Goal: Task Accomplishment & Management: Manage account settings

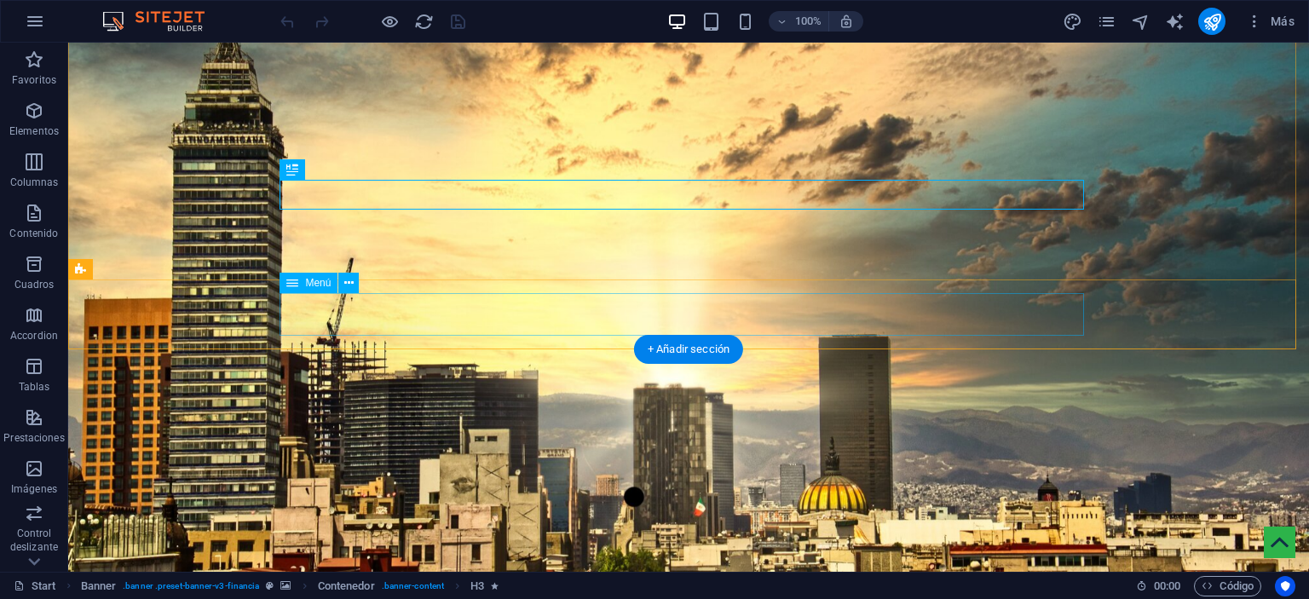
scroll to position [341, 0]
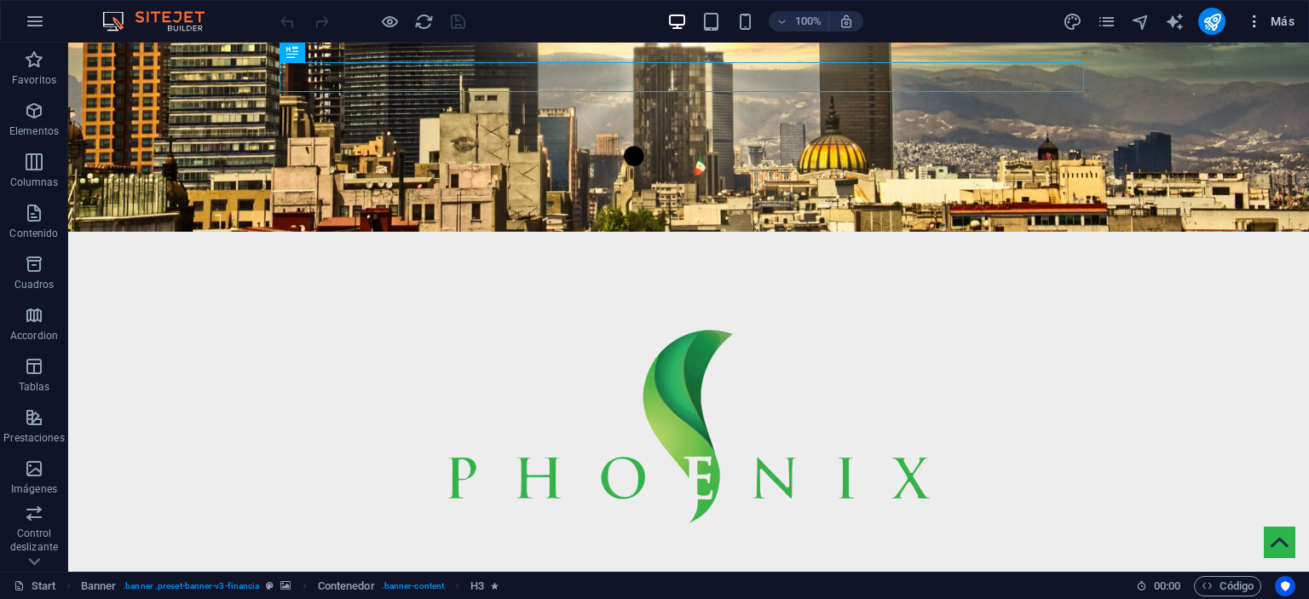
click at [1250, 21] on icon "button" at bounding box center [1254, 21] width 17 height 17
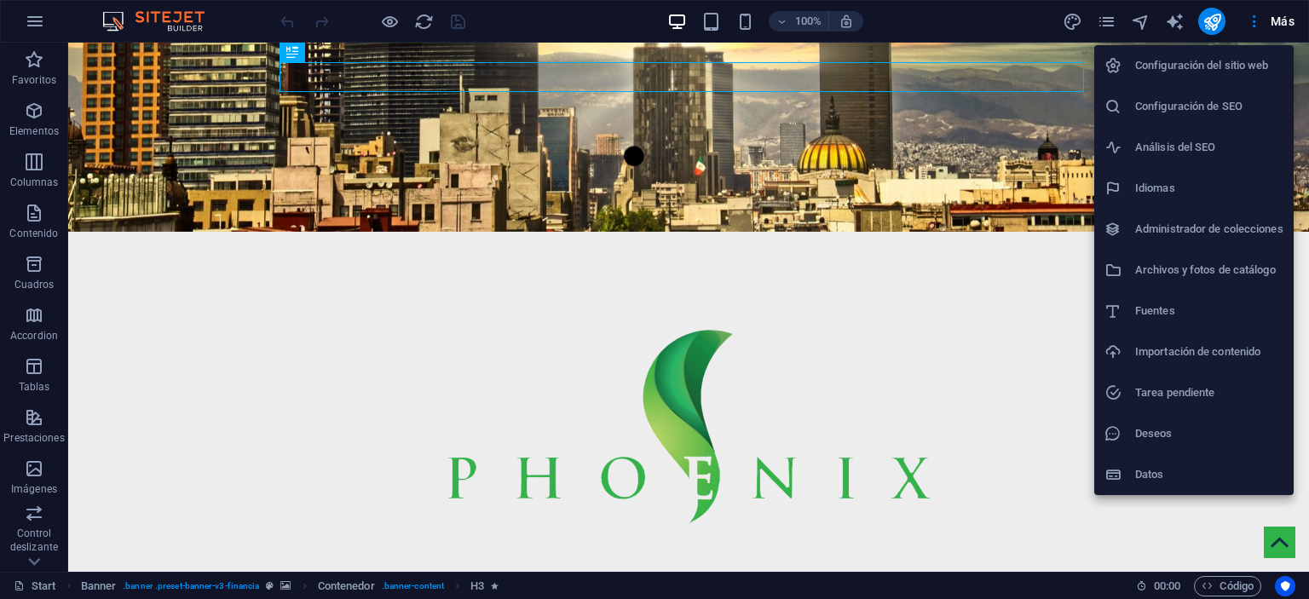
click at [1165, 67] on h6 "Configuración del sitio web" at bounding box center [1209, 65] width 148 height 20
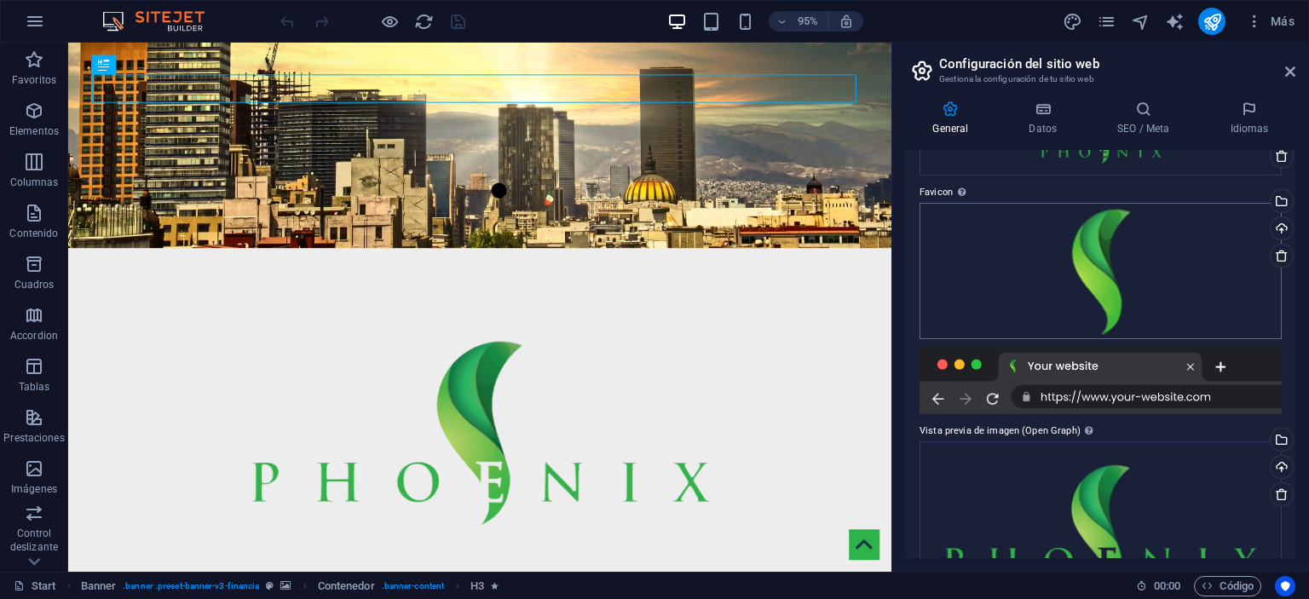
scroll to position [27, 0]
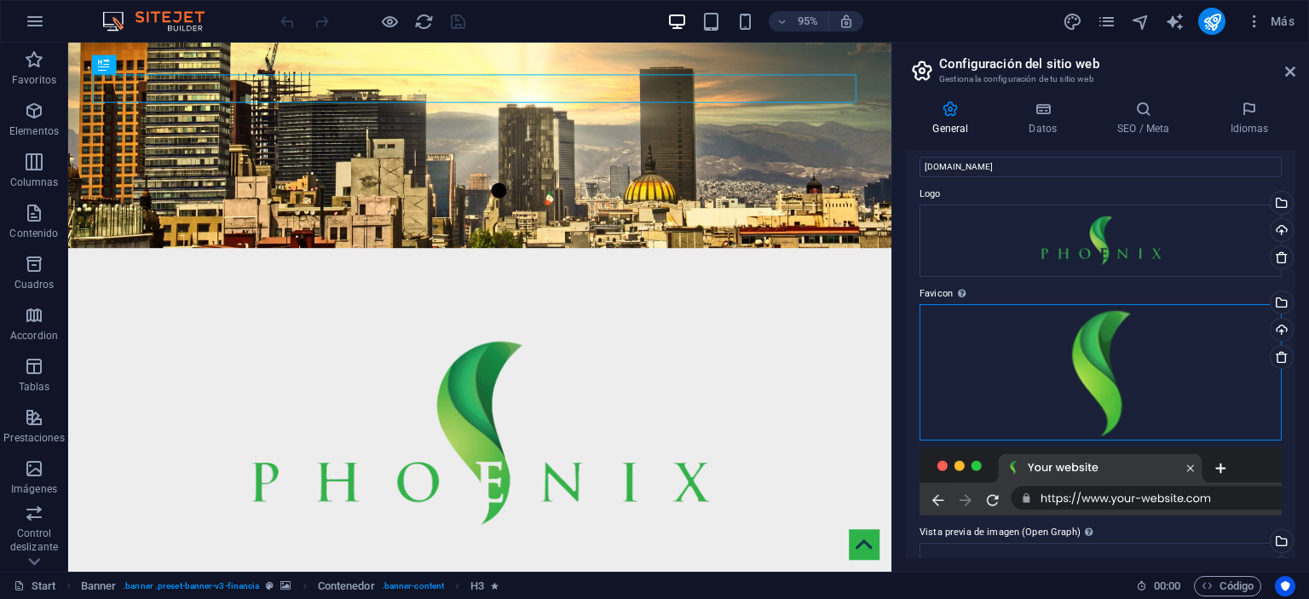
click at [1135, 354] on div "Arrastra archivos aquí, haz clic para escoger archivos o selecciona archivos de…" at bounding box center [1101, 372] width 362 height 136
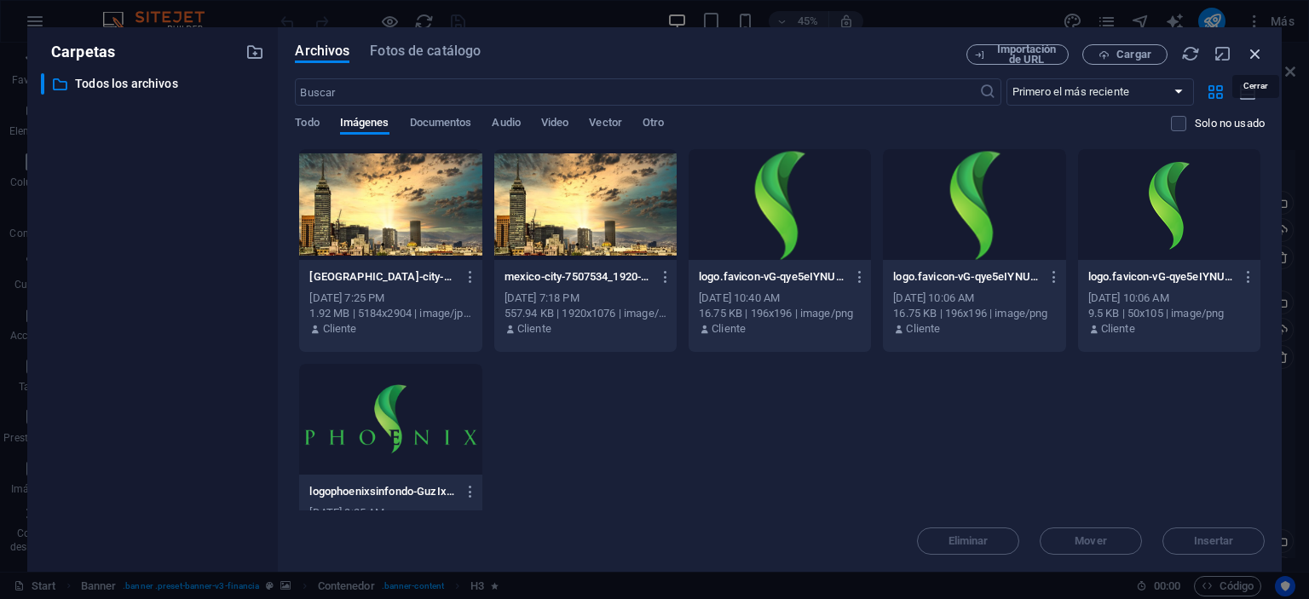
click at [1254, 52] on icon "button" at bounding box center [1255, 53] width 19 height 19
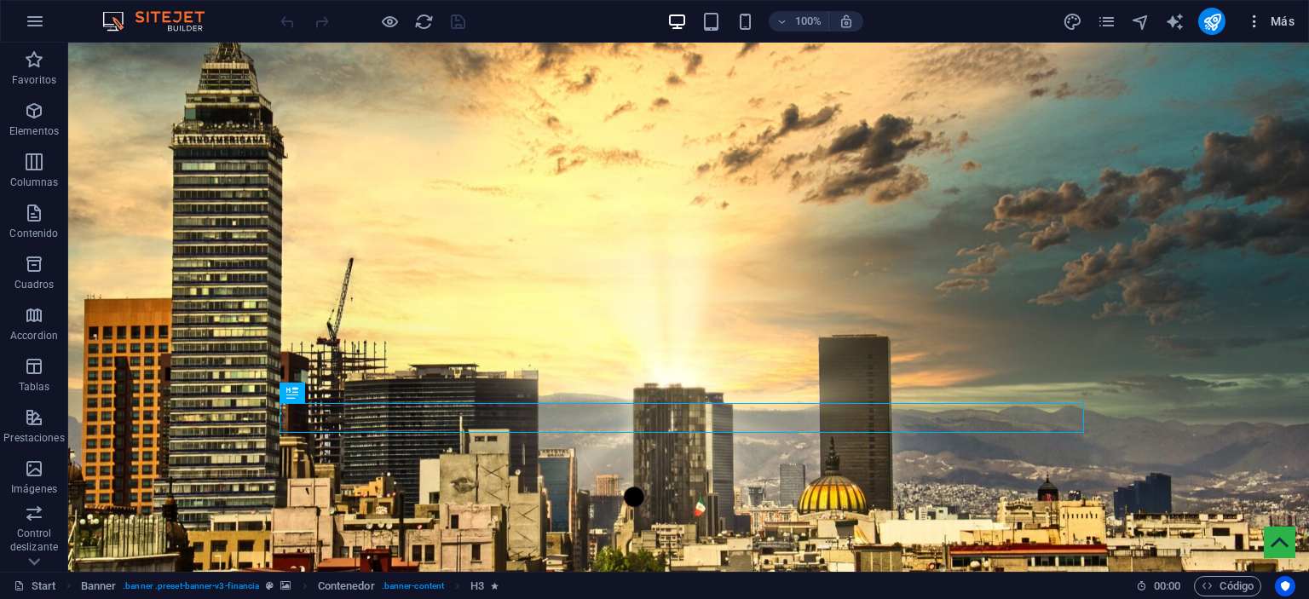
click at [1273, 17] on span "Más" at bounding box center [1270, 21] width 49 height 17
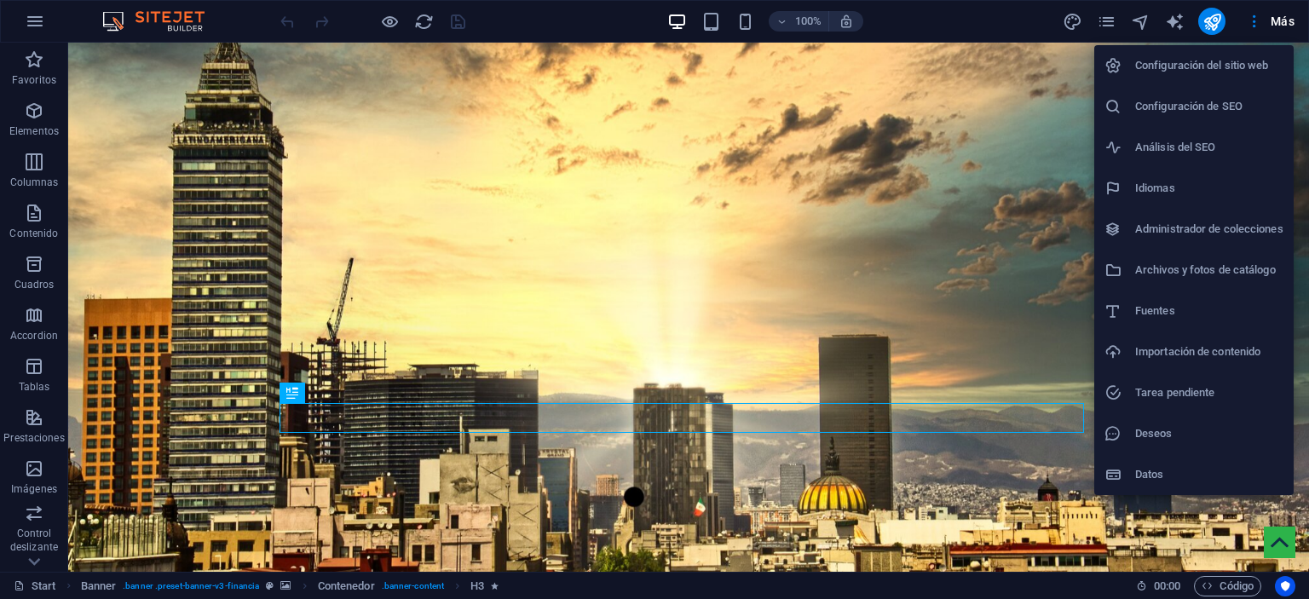
click at [1191, 115] on h6 "Configuración de SEO" at bounding box center [1209, 106] width 148 height 20
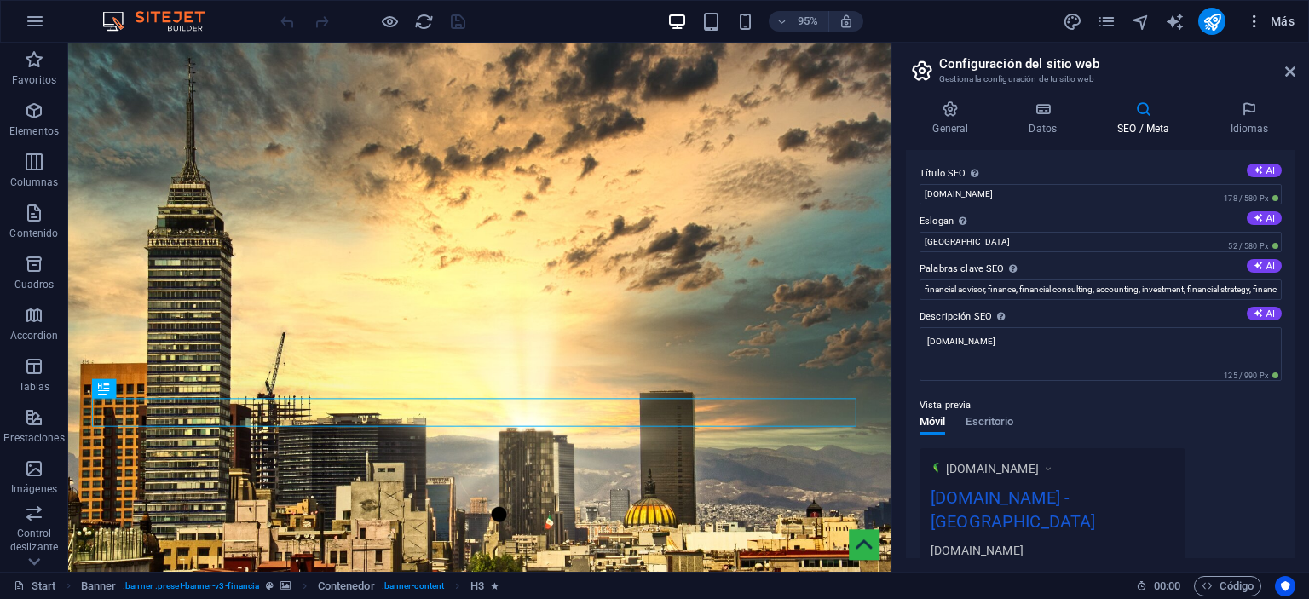
click at [1288, 23] on span "Más" at bounding box center [1270, 21] width 49 height 17
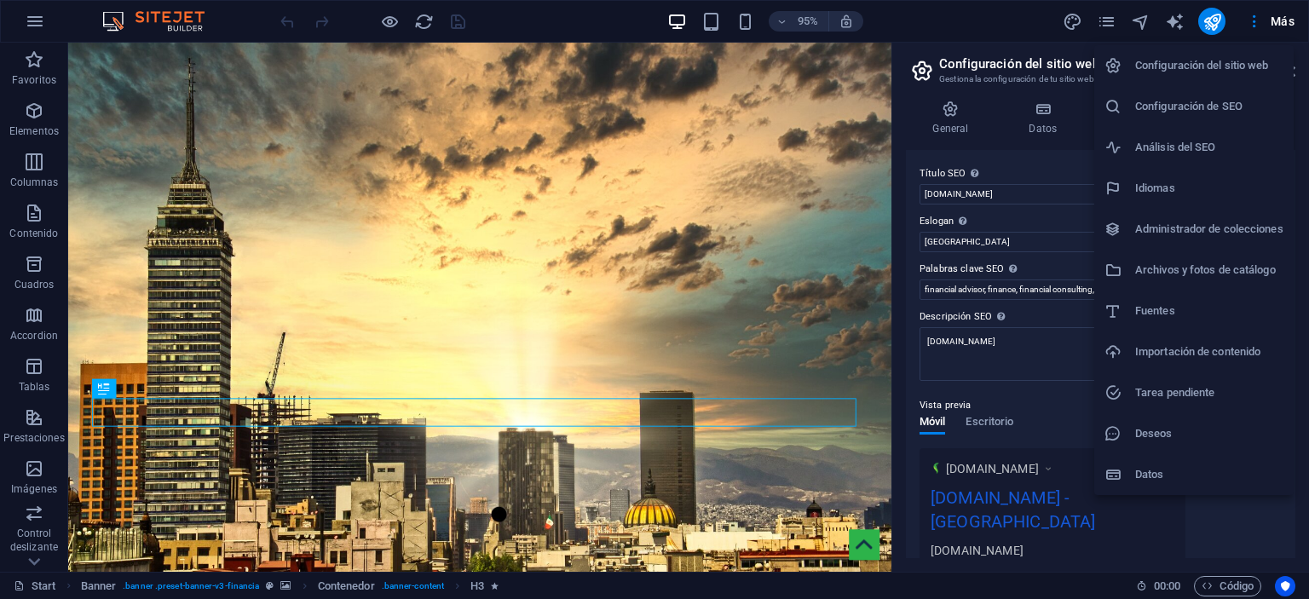
click at [1195, 64] on h6 "Configuración del sitio web" at bounding box center [1209, 65] width 148 height 20
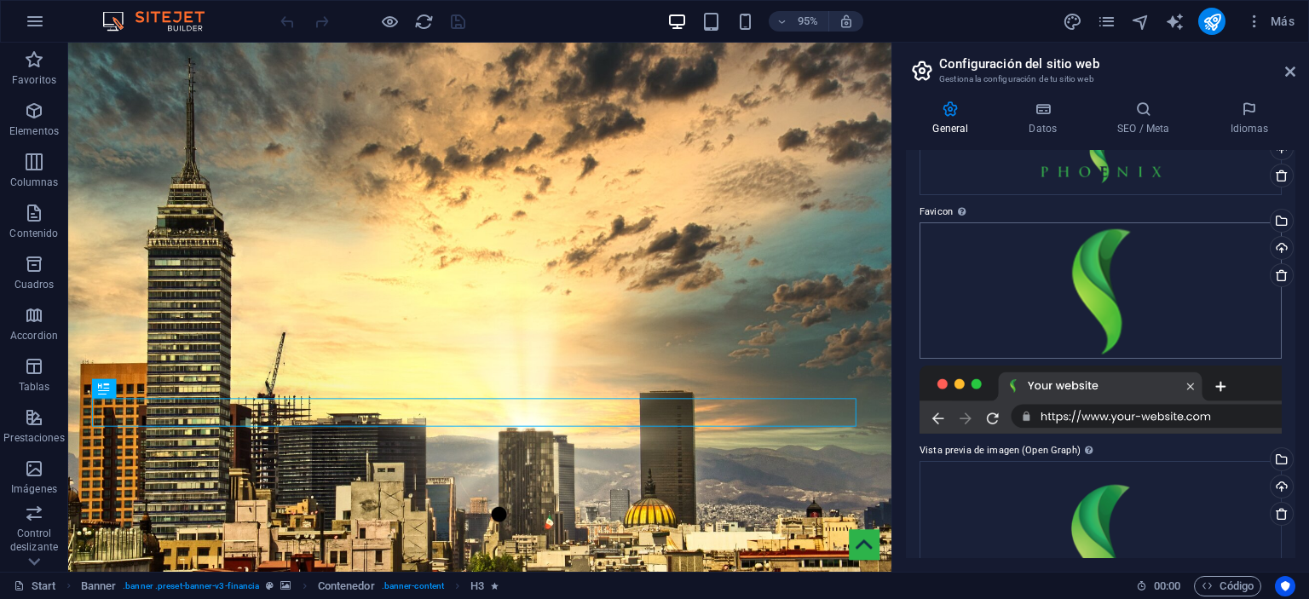
scroll to position [85, 0]
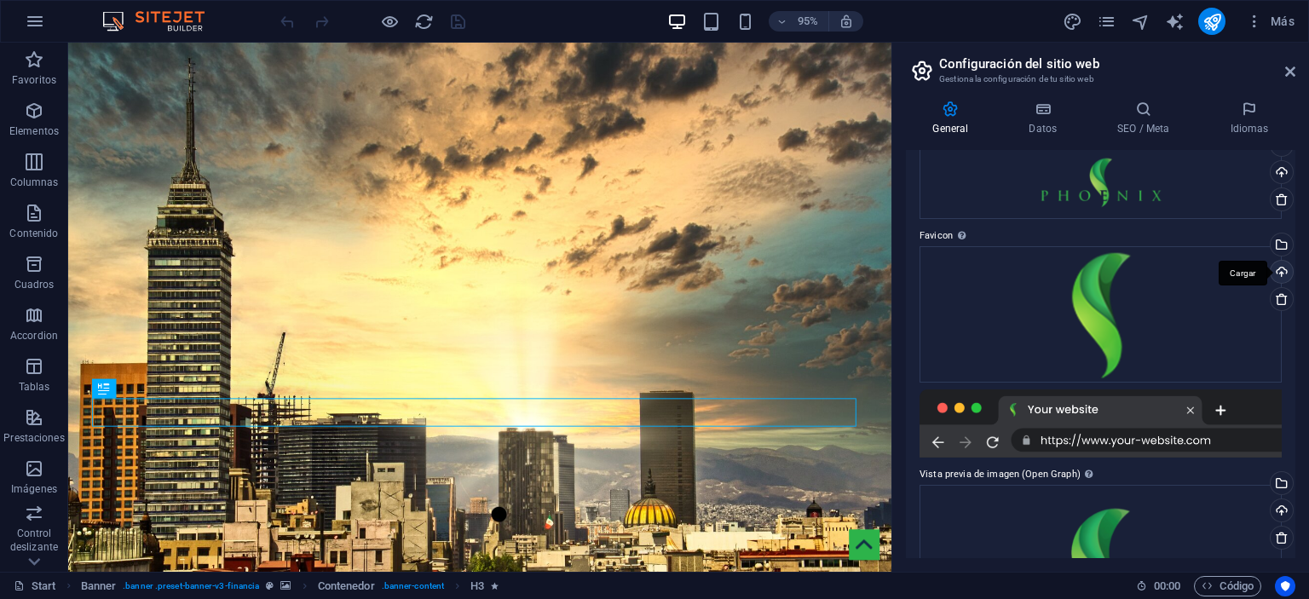
click at [1282, 269] on div "Cargar" at bounding box center [1280, 274] width 26 height 26
click at [462, 27] on icon "save" at bounding box center [458, 22] width 20 height 20
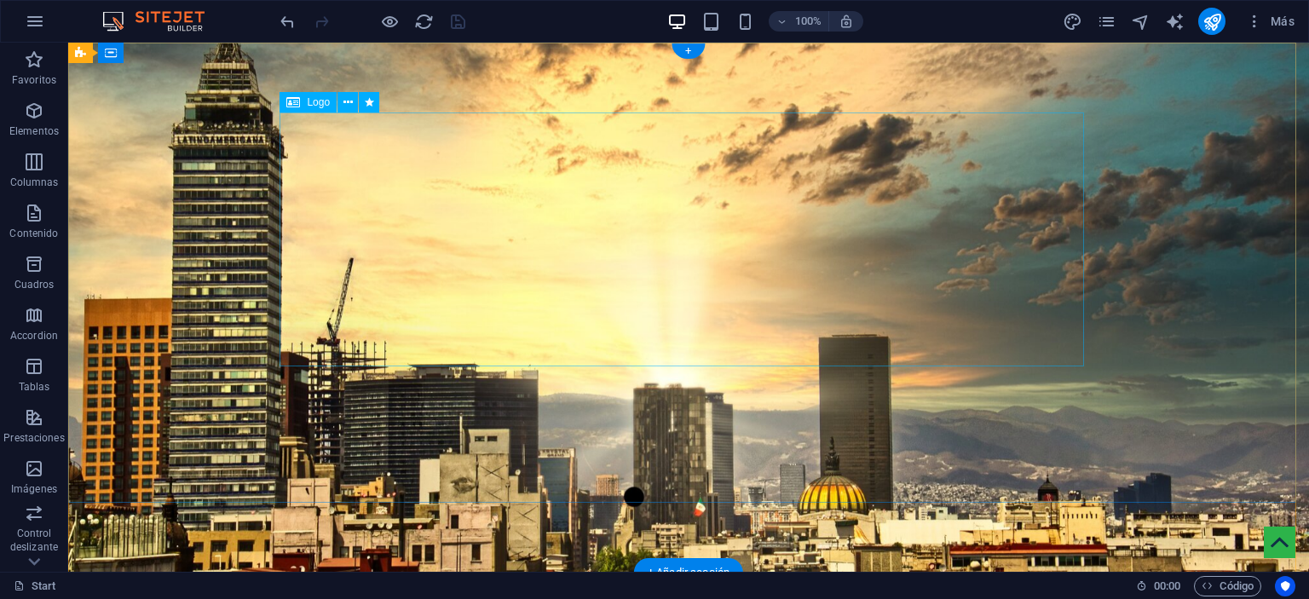
drag, startPoint x: 707, startPoint y: 283, endPoint x: 703, endPoint y: 291, distance: 8.8
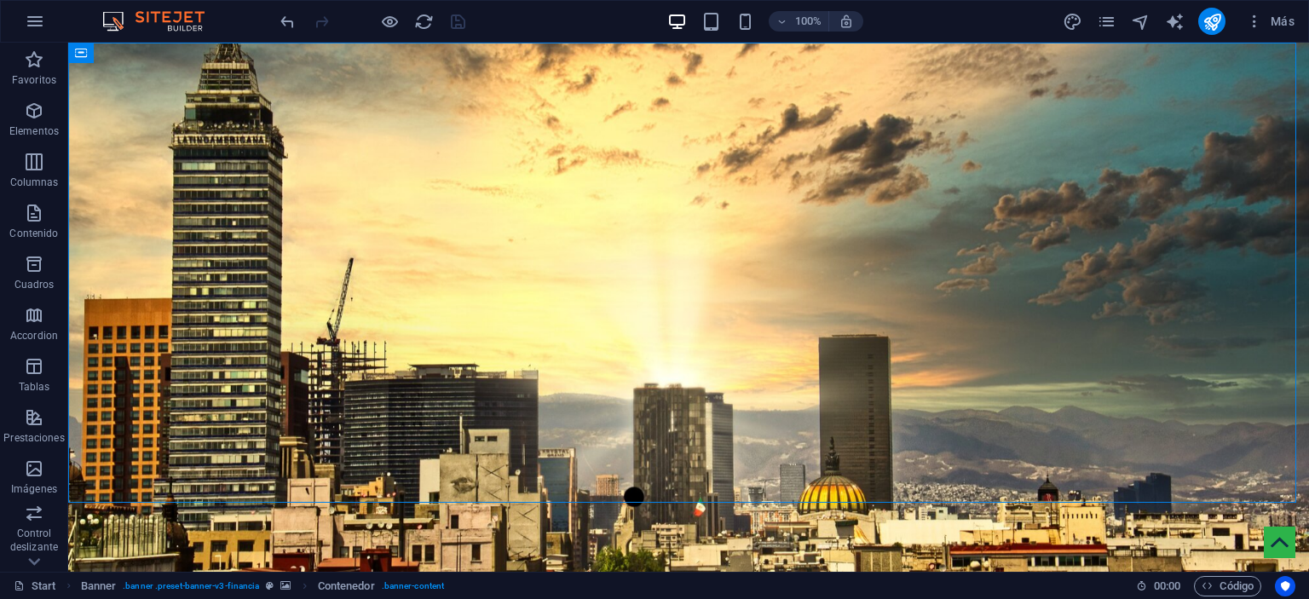
click at [925, 25] on div "100% Más" at bounding box center [789, 21] width 1024 height 27
click at [907, 16] on div "100% Más" at bounding box center [789, 21] width 1024 height 27
click at [1251, 18] on icon "button" at bounding box center [1254, 21] width 17 height 17
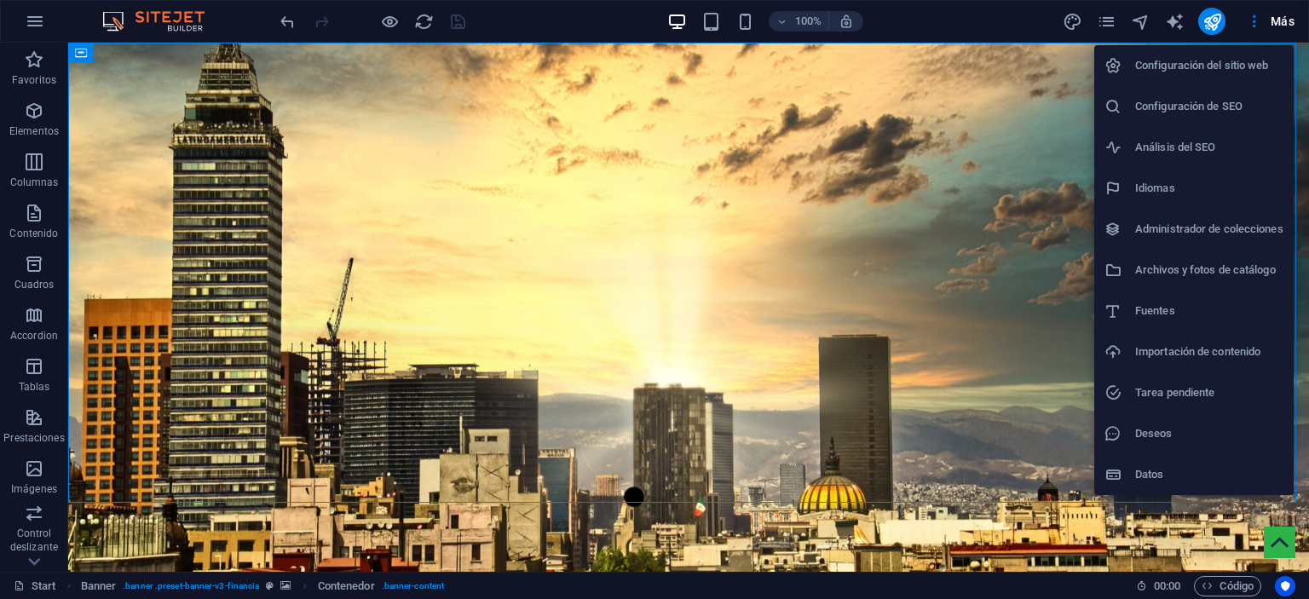
click at [1162, 63] on h6 "Configuración del sitio web" at bounding box center [1209, 65] width 148 height 20
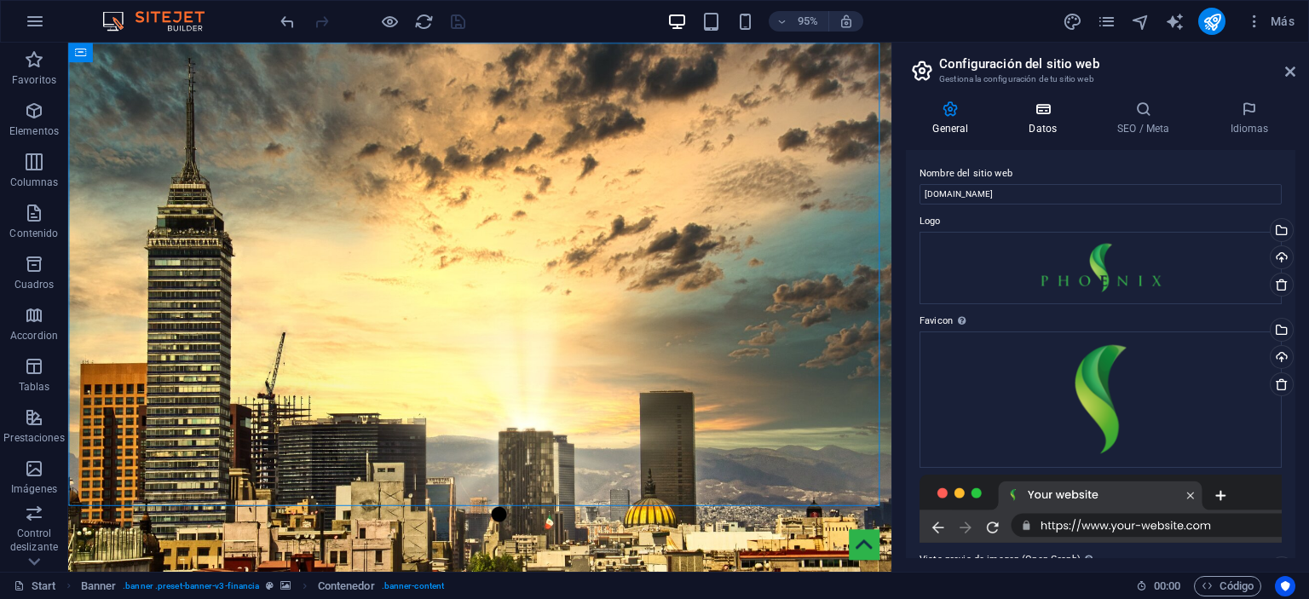
click at [1063, 104] on icon at bounding box center [1043, 109] width 82 height 17
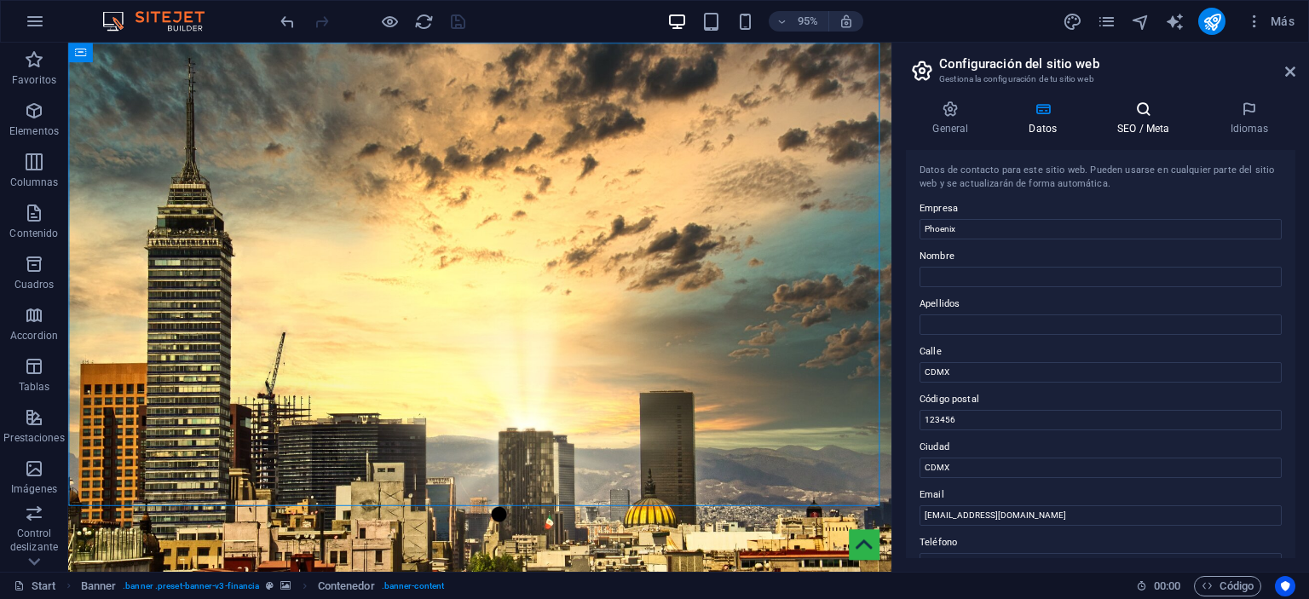
click at [1125, 112] on icon at bounding box center [1144, 109] width 106 height 17
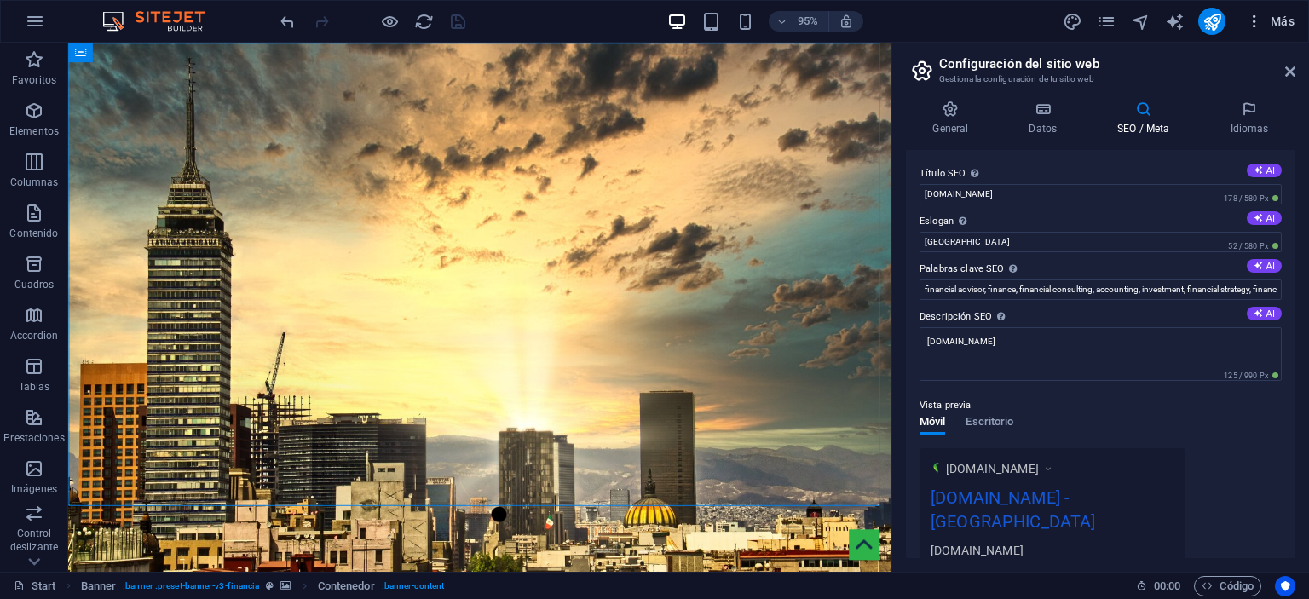
click at [1255, 17] on icon "button" at bounding box center [1254, 21] width 17 height 17
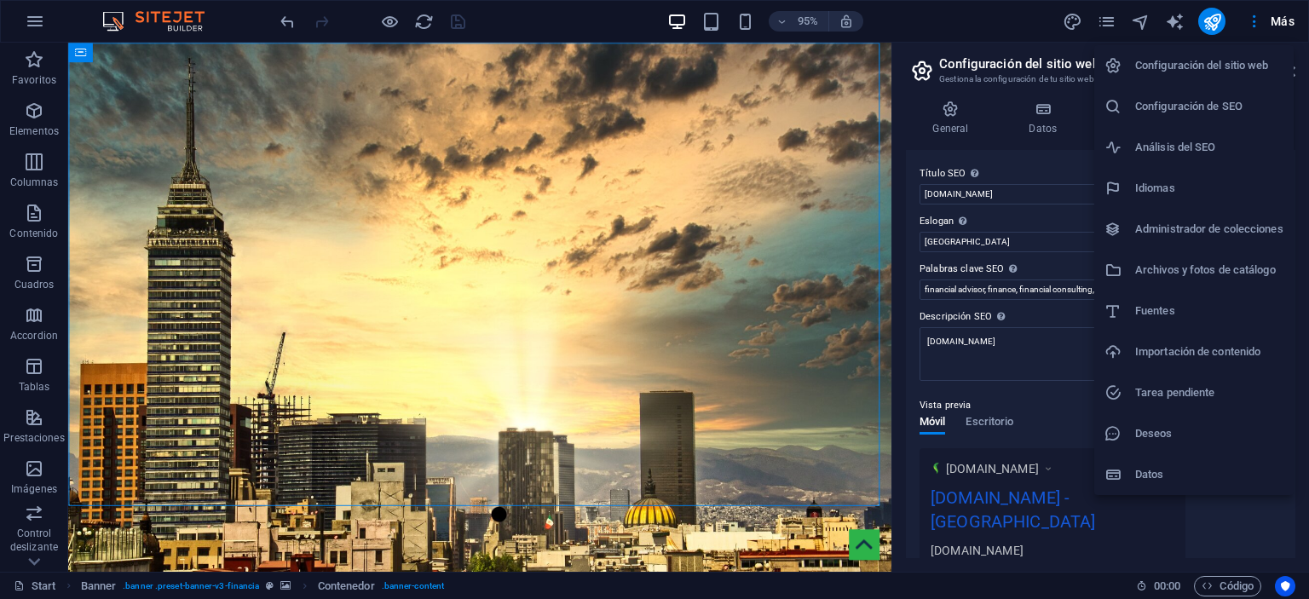
click at [1204, 112] on h6 "Configuración de SEO" at bounding box center [1209, 106] width 148 height 20
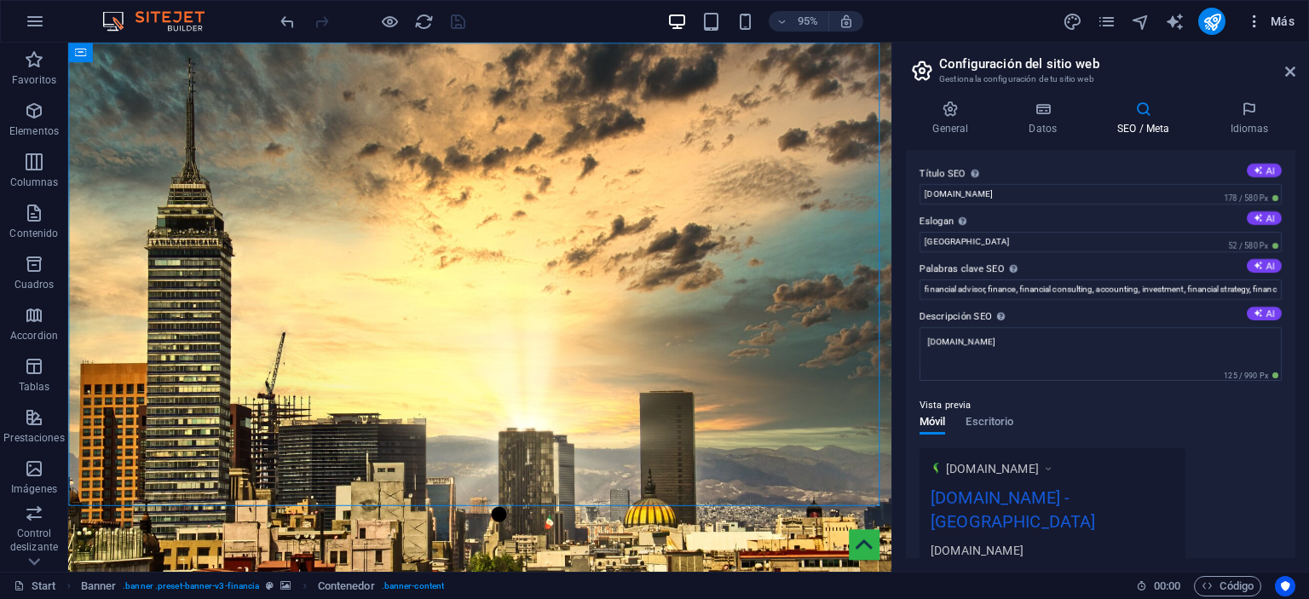
click at [1273, 21] on span "Más" at bounding box center [1270, 21] width 49 height 17
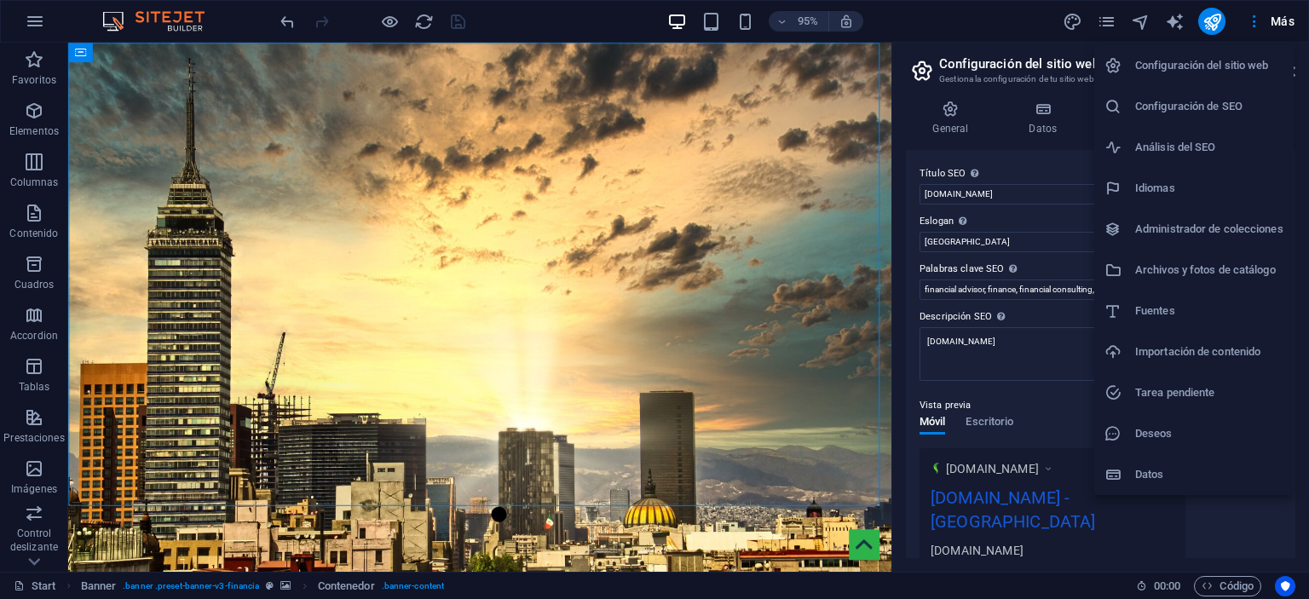
click at [1190, 57] on h6 "Configuración del sitio web" at bounding box center [1209, 65] width 148 height 20
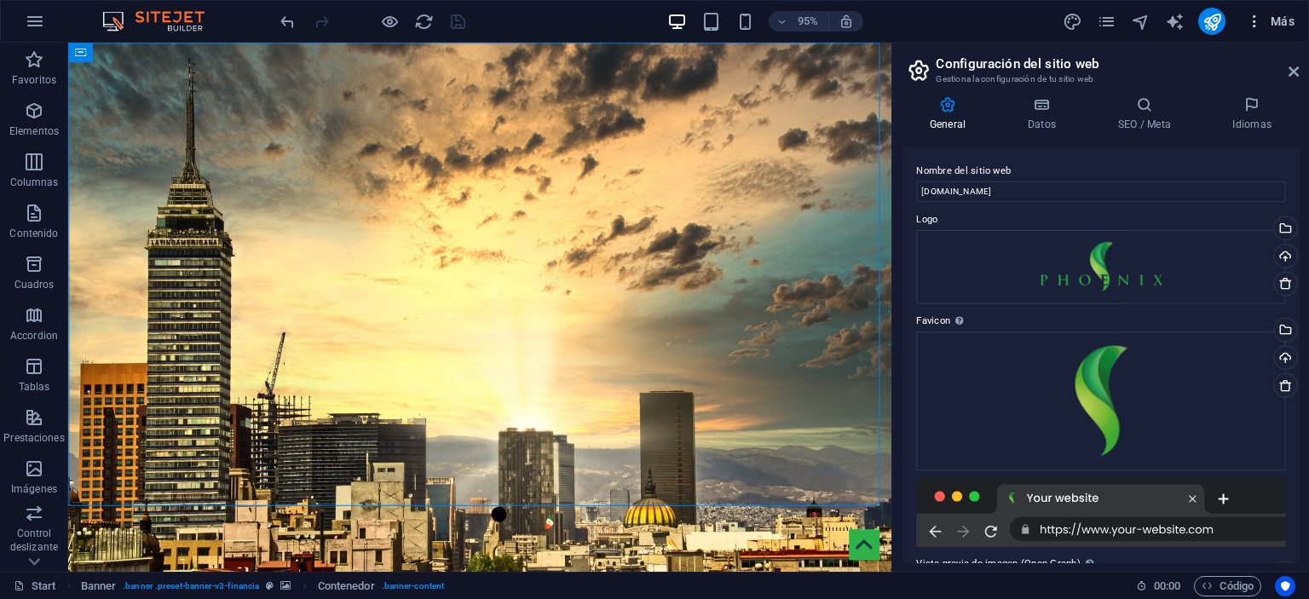
click at [1267, 26] on span "Más" at bounding box center [1270, 21] width 49 height 17
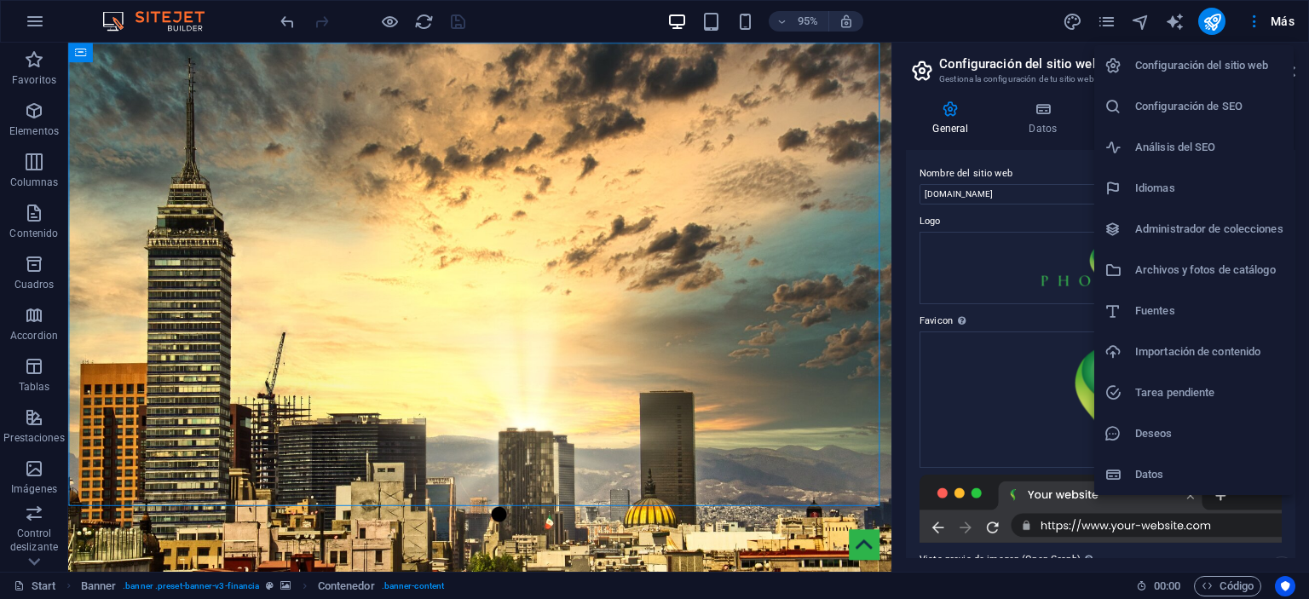
click at [1170, 302] on h6 "Fuentes" at bounding box center [1209, 311] width 148 height 20
select select "popularity"
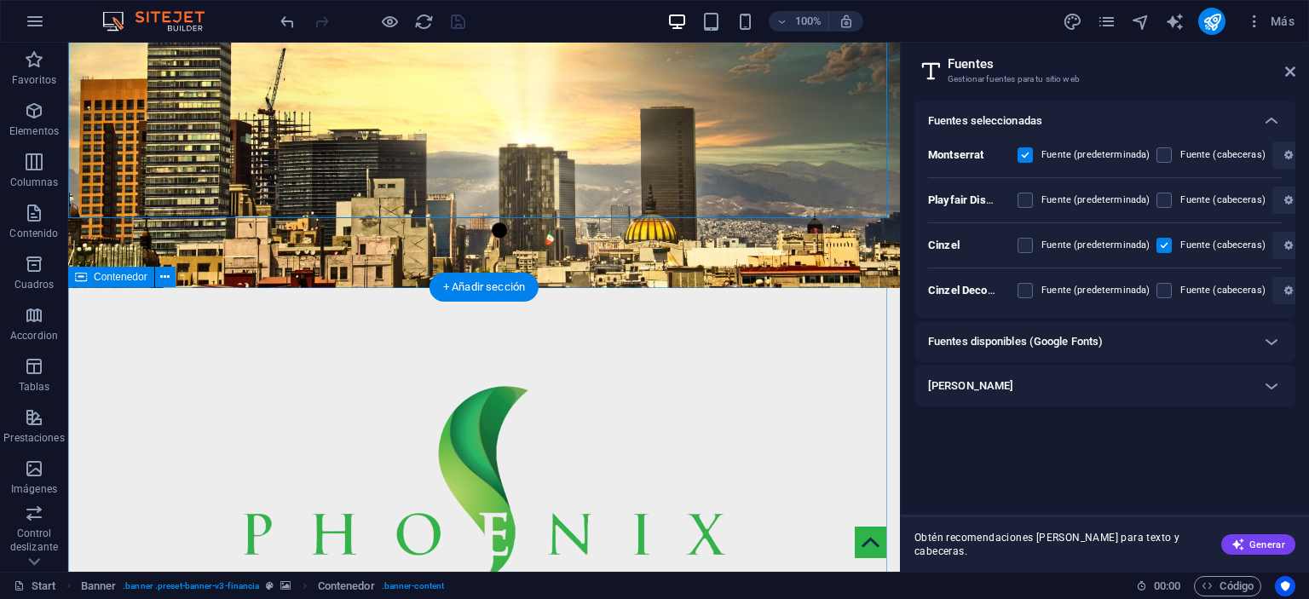
scroll to position [511, 0]
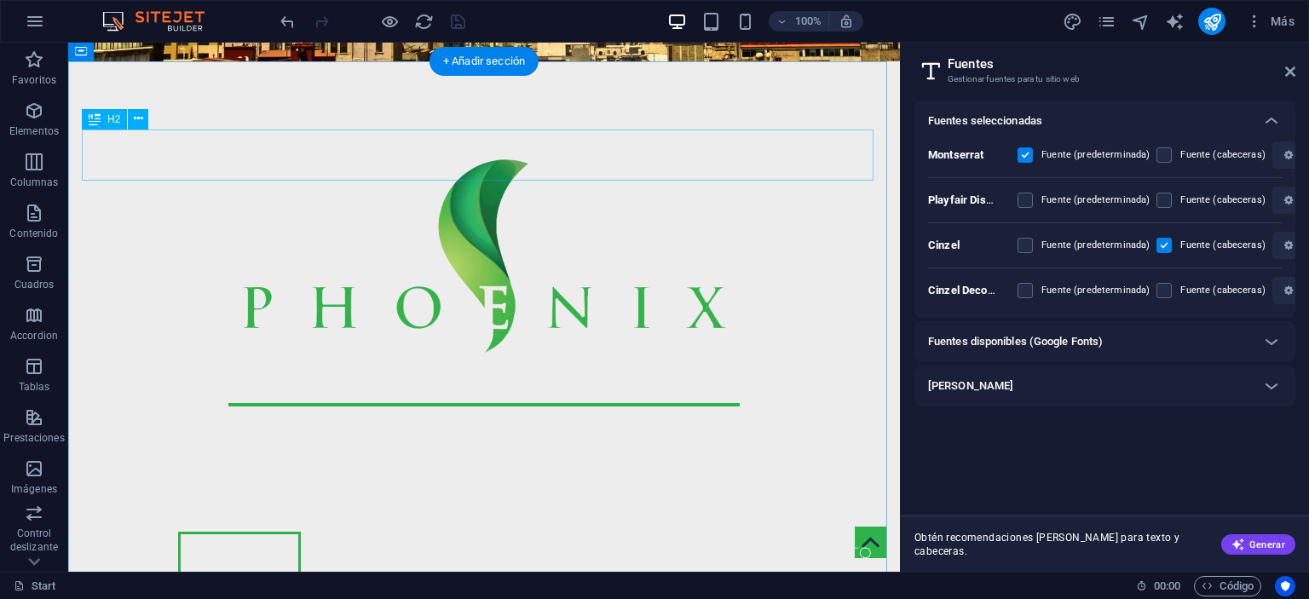
click at [1292, 70] on icon at bounding box center [1290, 72] width 10 height 14
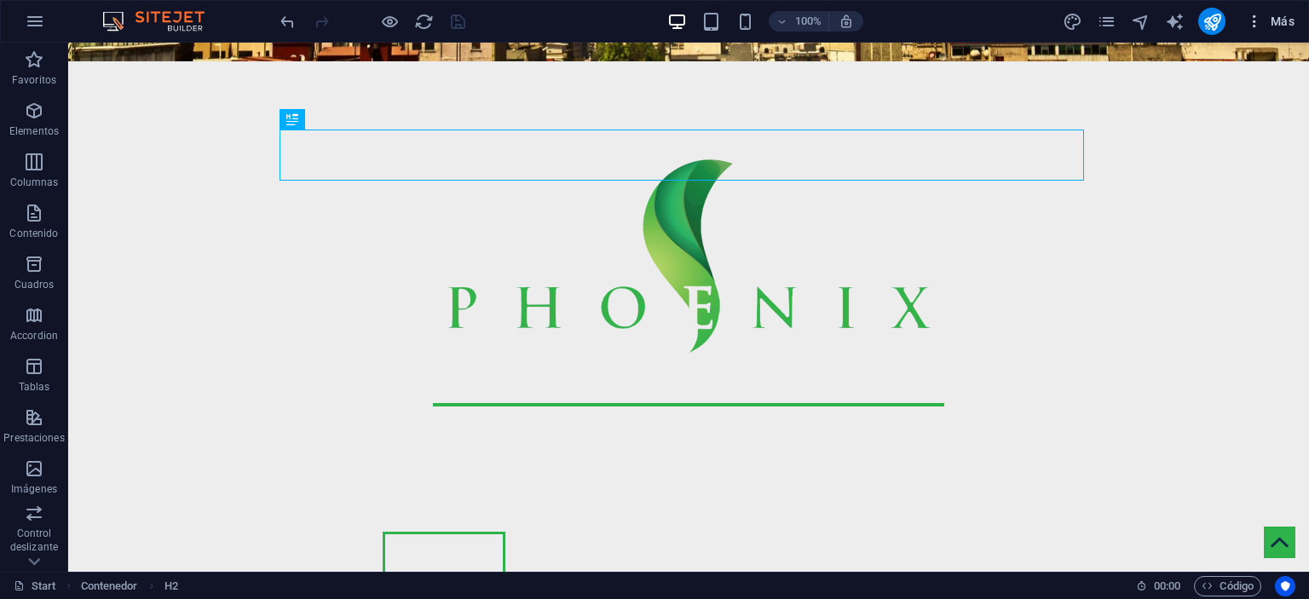
click at [1268, 28] on span "Más" at bounding box center [1270, 21] width 49 height 17
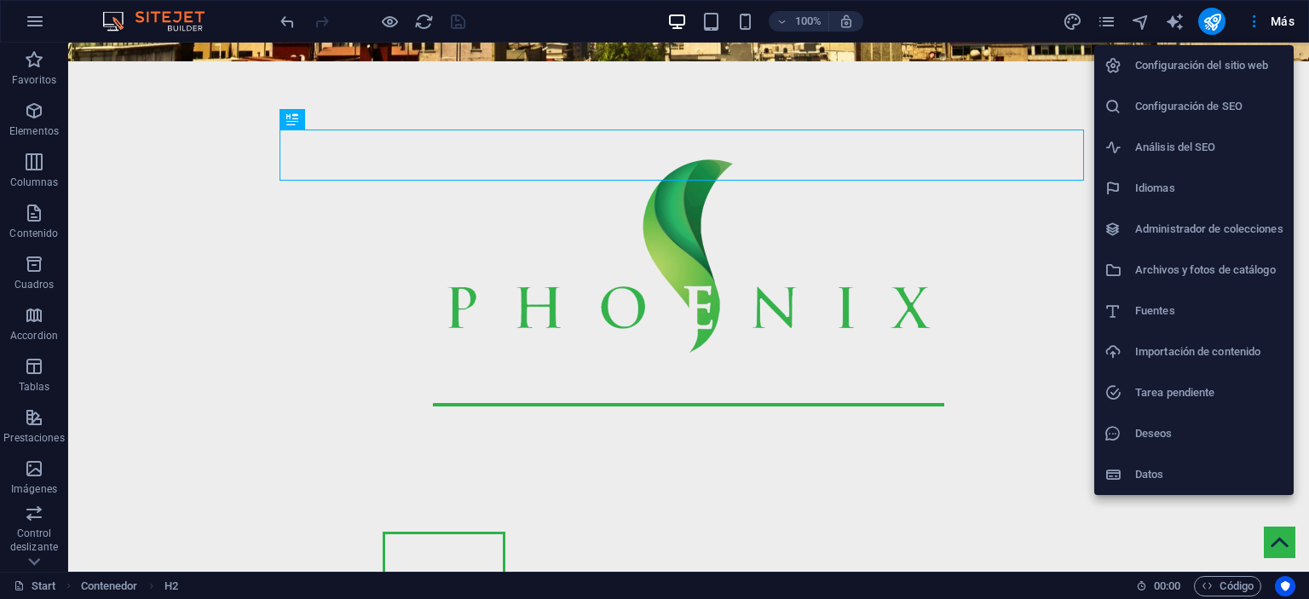
click at [1182, 67] on h6 "Configuración del sitio web" at bounding box center [1209, 65] width 148 height 20
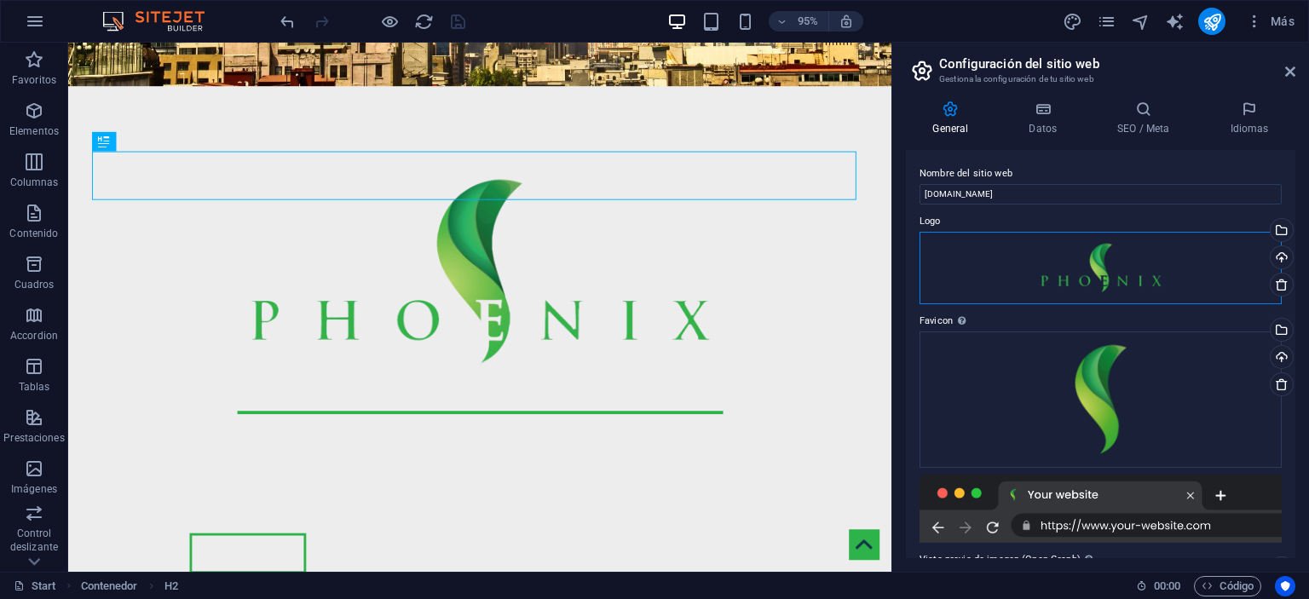
click at [1106, 285] on div "Arrastra archivos aquí, haz clic para escoger archivos o selecciona archivos de…" at bounding box center [1101, 268] width 362 height 72
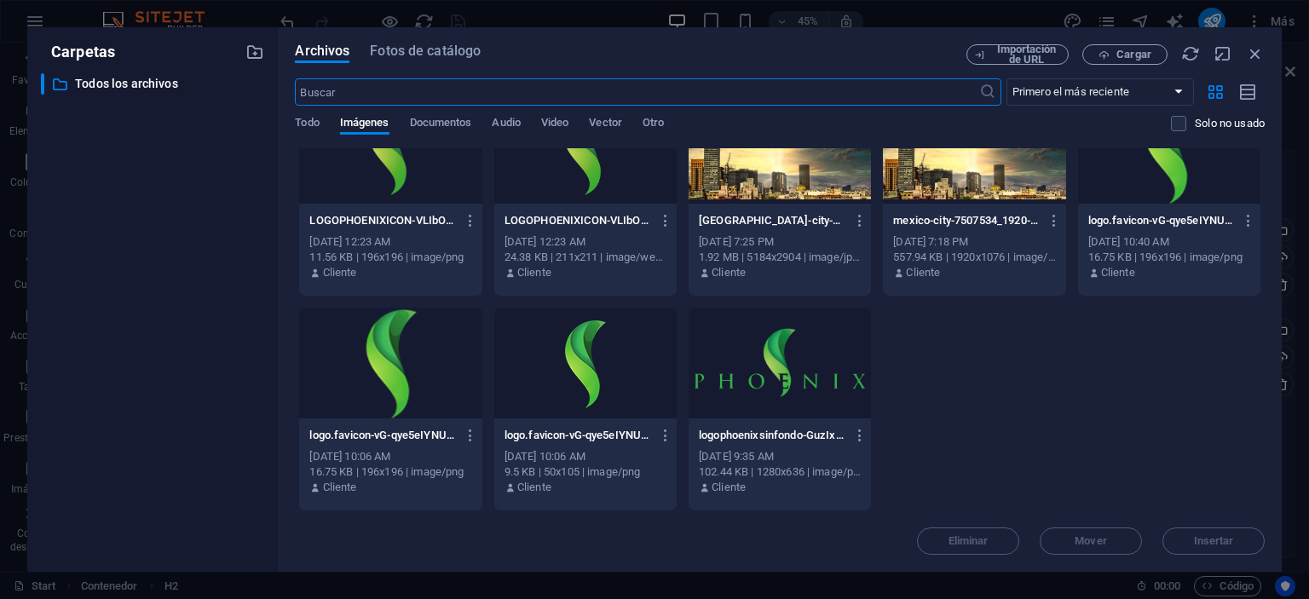
scroll to position [0, 0]
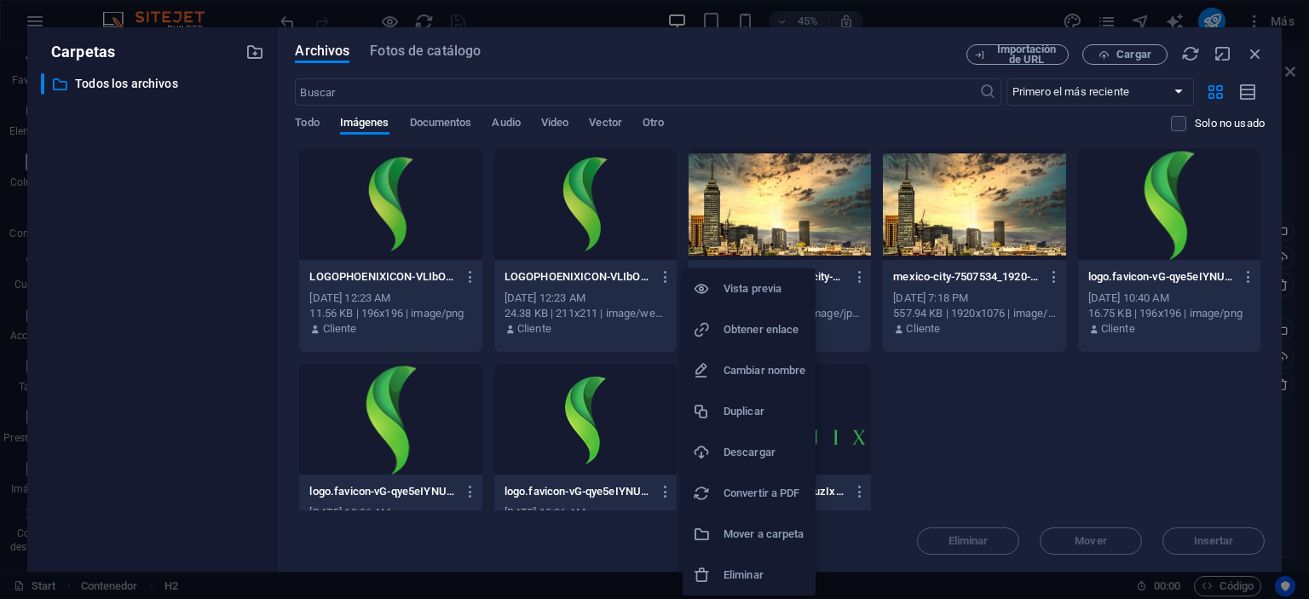
click at [768, 573] on h6 "Eliminar" at bounding box center [765, 575] width 82 height 20
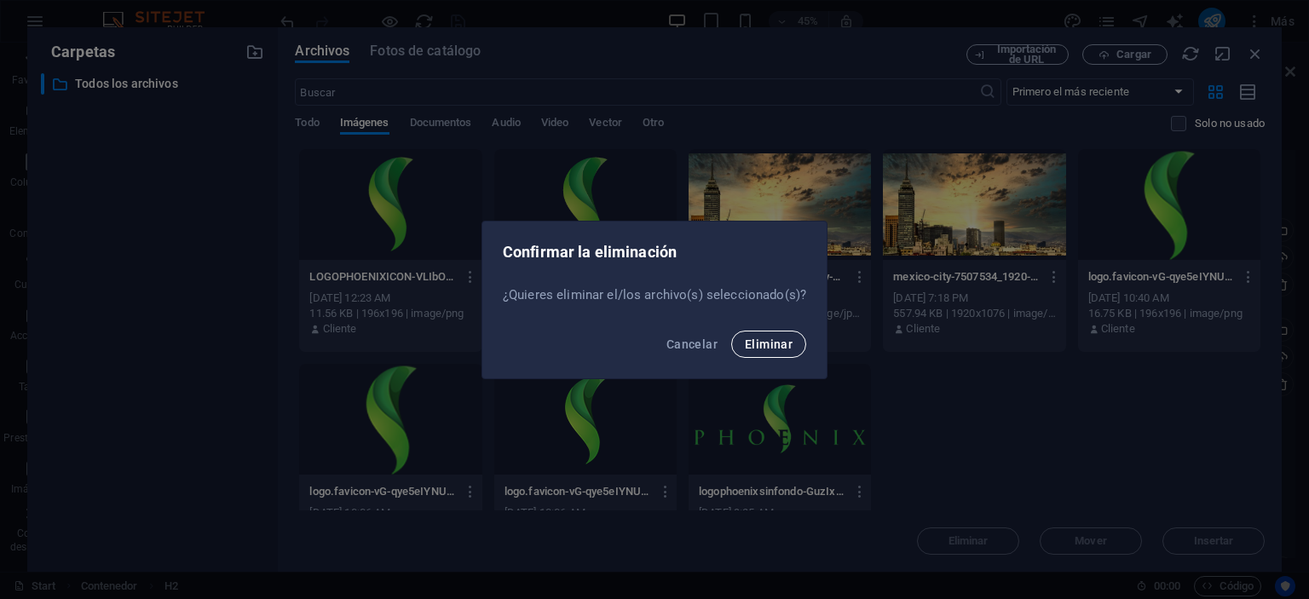
click at [773, 337] on span "Eliminar" at bounding box center [769, 344] width 48 height 14
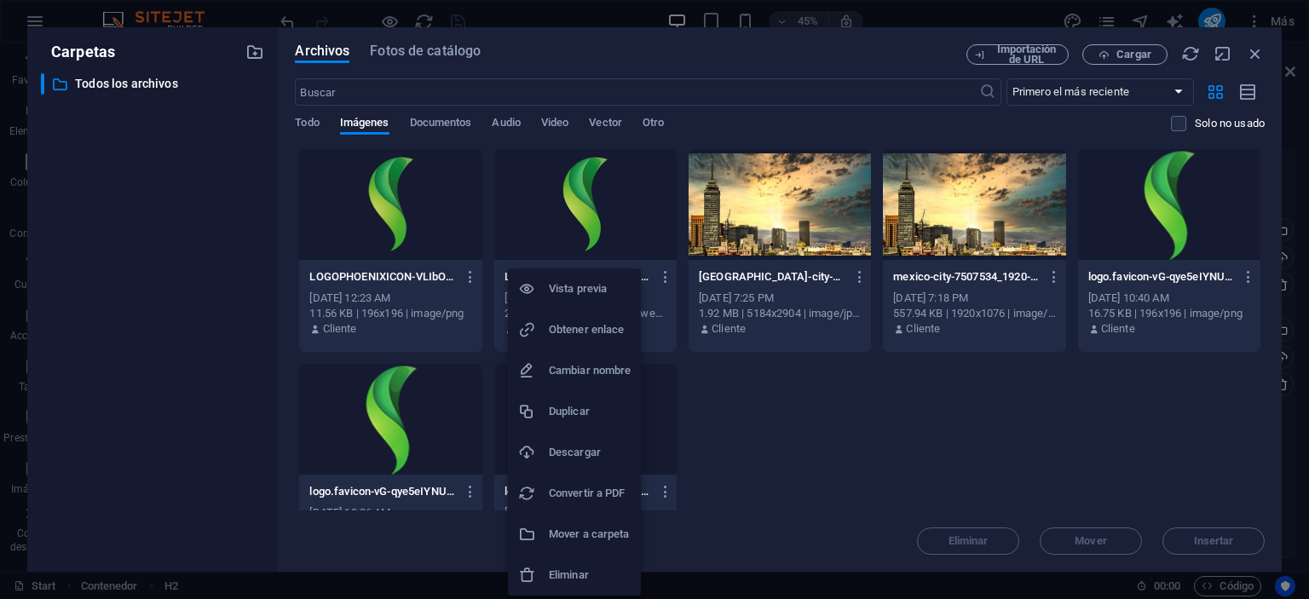
click at [560, 569] on h6 "Eliminar" at bounding box center [590, 575] width 82 height 20
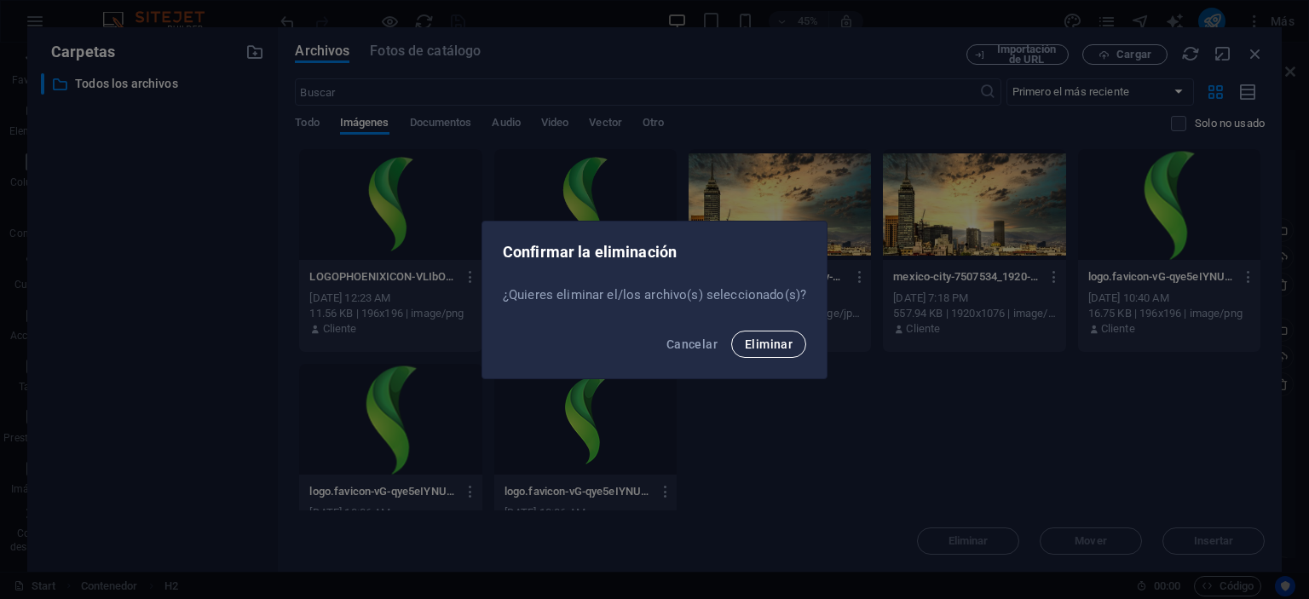
click at [767, 340] on span "Eliminar" at bounding box center [769, 344] width 48 height 14
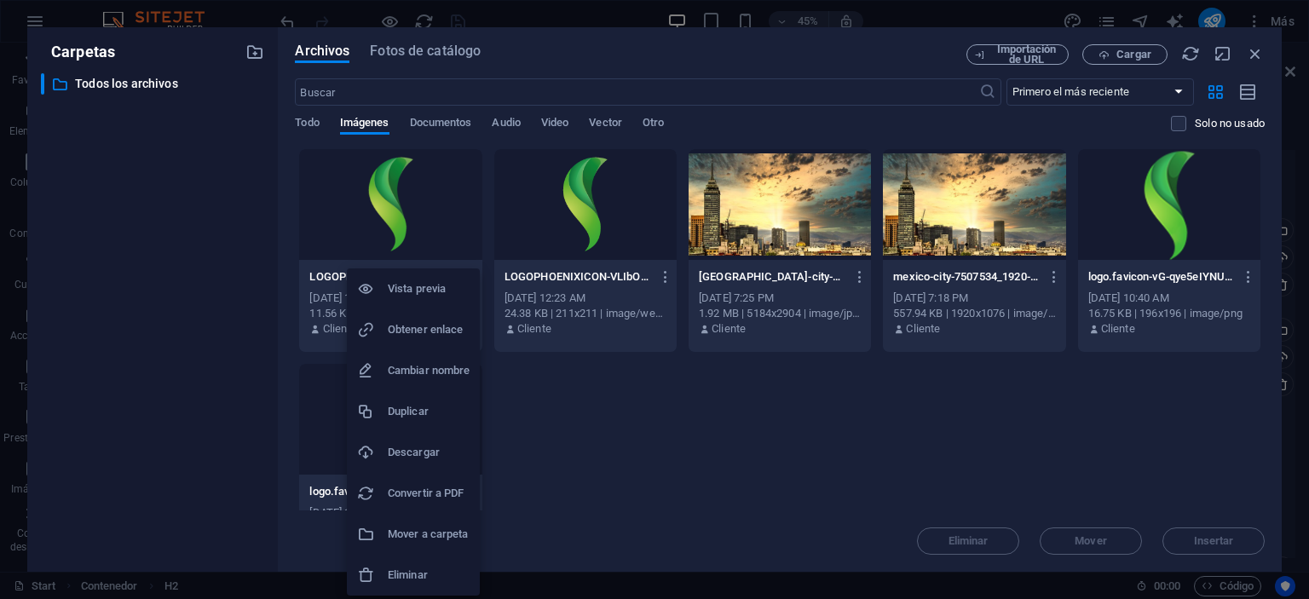
click at [431, 570] on h6 "Eliminar" at bounding box center [429, 575] width 82 height 20
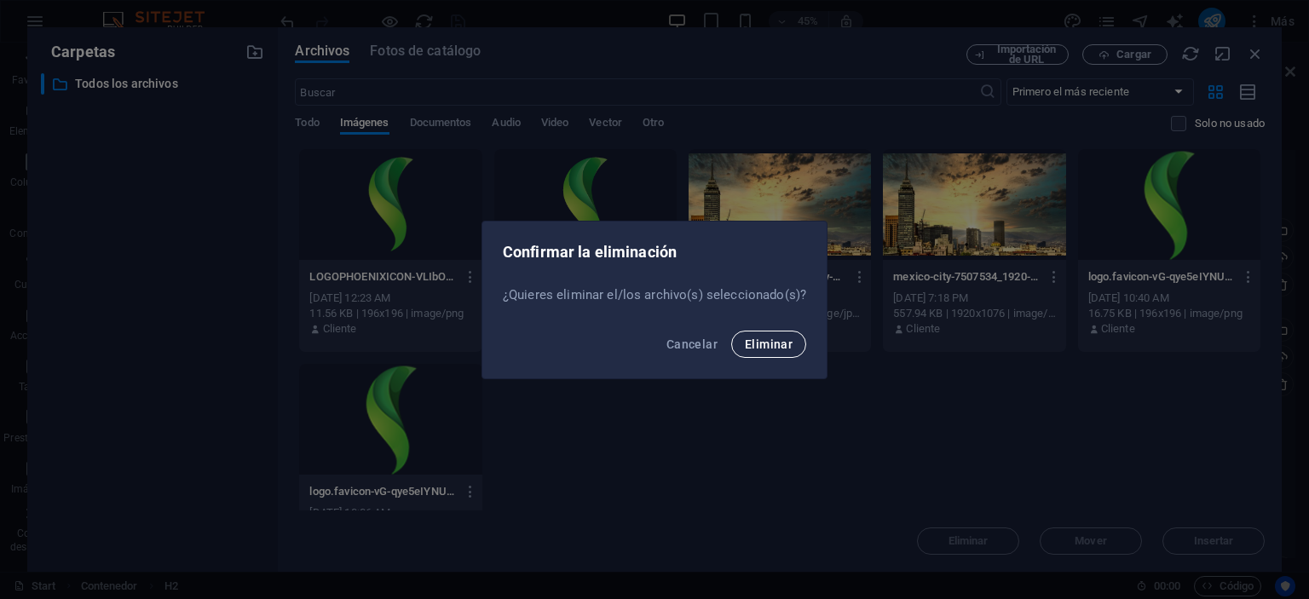
click at [757, 332] on button "Eliminar" at bounding box center [768, 344] width 75 height 27
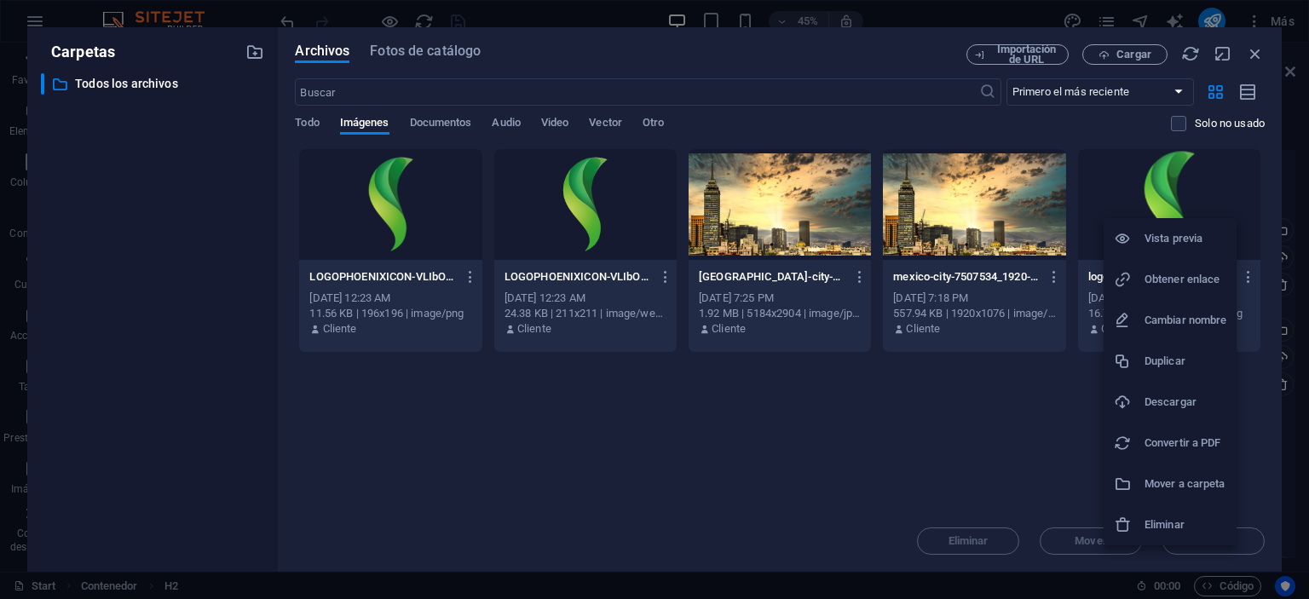
click at [1164, 518] on h6 "Eliminar" at bounding box center [1186, 525] width 82 height 20
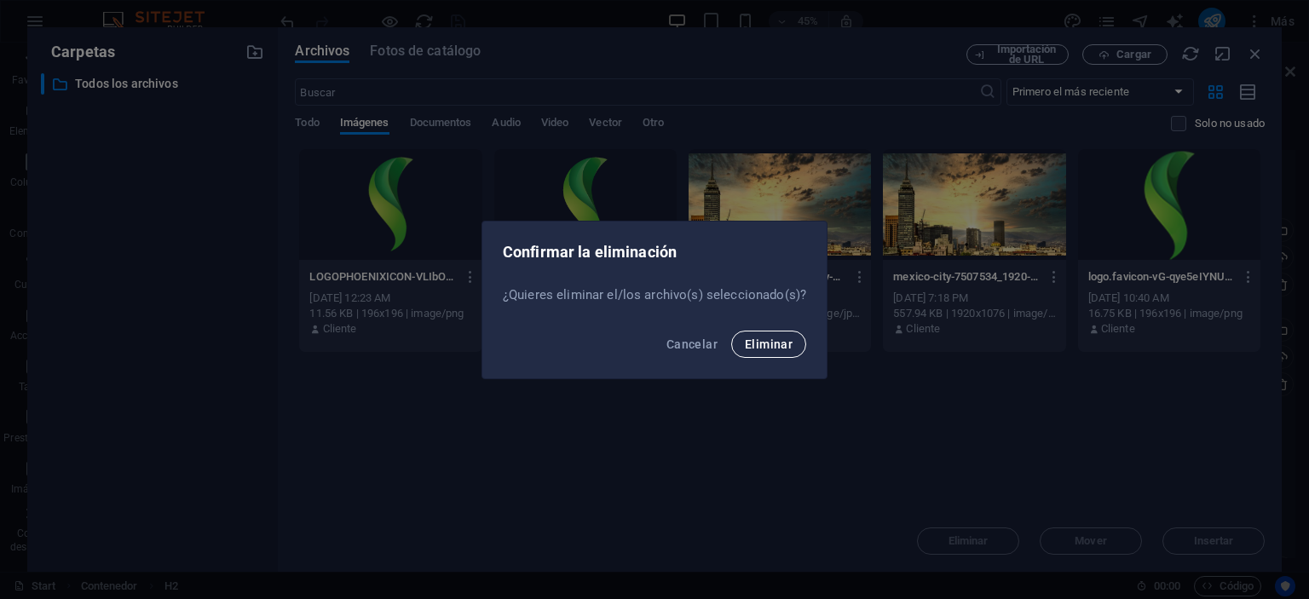
click at [759, 344] on span "Eliminar" at bounding box center [769, 344] width 48 height 14
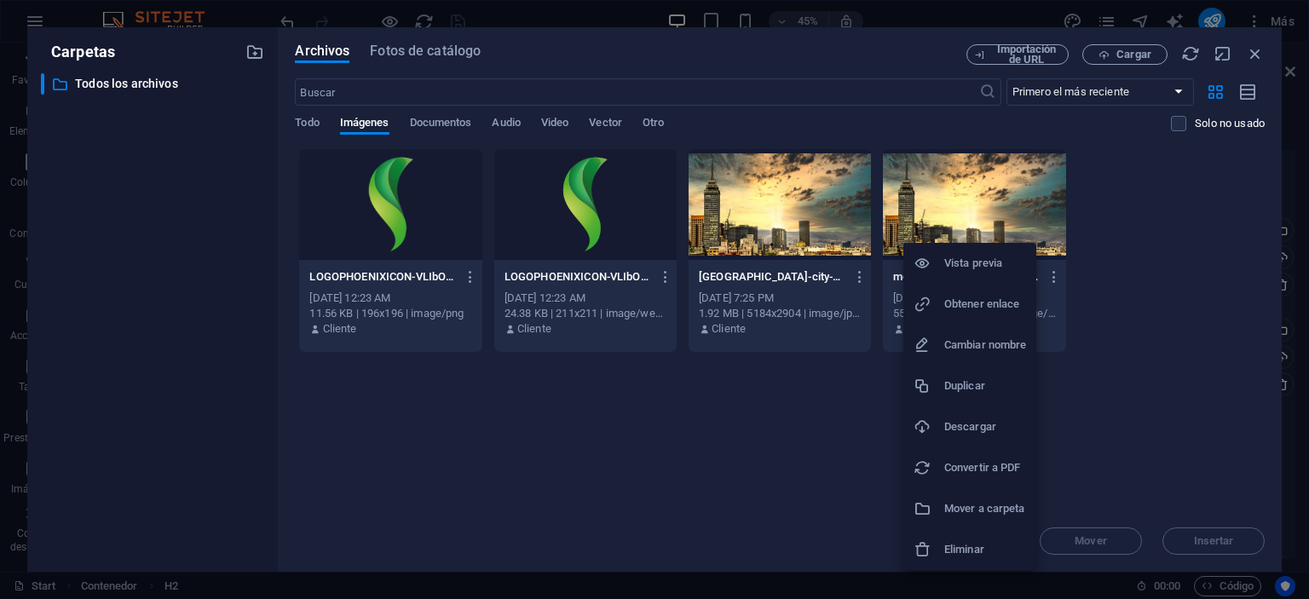
click at [968, 537] on li "Eliminar" at bounding box center [969, 549] width 133 height 41
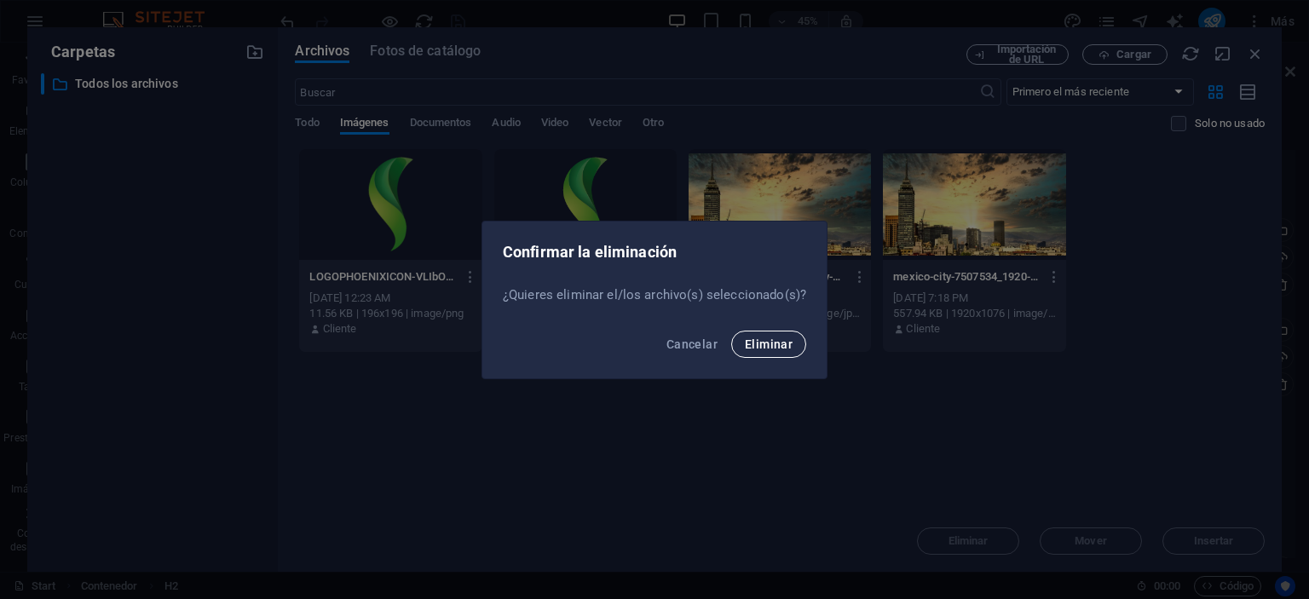
click at [774, 340] on span "Eliminar" at bounding box center [769, 344] width 48 height 14
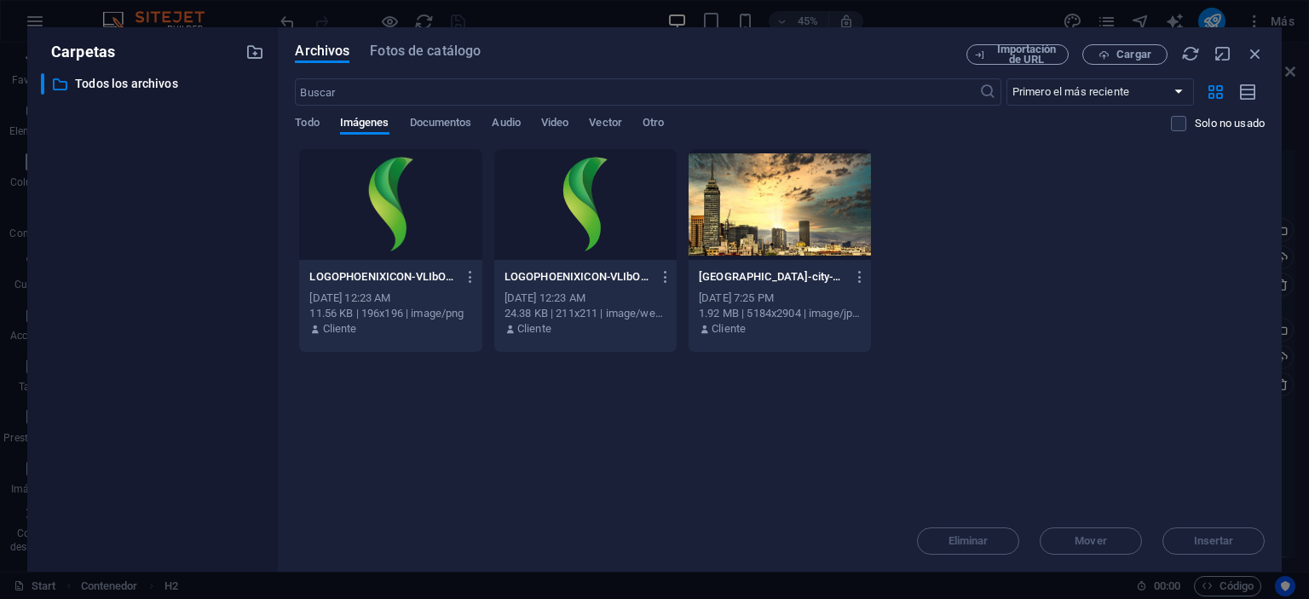
click at [872, 401] on div "Arrastra archivos aquí para cargarlos de inmediato LOGOPHOENIXICON-VLIbOLI3Ez9j…" at bounding box center [780, 329] width 970 height 362
click at [927, 401] on div "Arrastra archivos aquí para cargarlos de inmediato LOGOPHOENIXICON-VLIbOLI3Ez9j…" at bounding box center [780, 329] width 970 height 362
drag, startPoint x: 1090, startPoint y: 323, endPoint x: 1088, endPoint y: 314, distance: 9.5
click at [1090, 323] on div "LOGOPHOENIXICON-VLIbOLI3Ez9jSfRK2Fv5yw-1SQSS7qDTAsT_XesSwoFFQ.png LOGOPHOENIXIC…" at bounding box center [780, 250] width 970 height 205
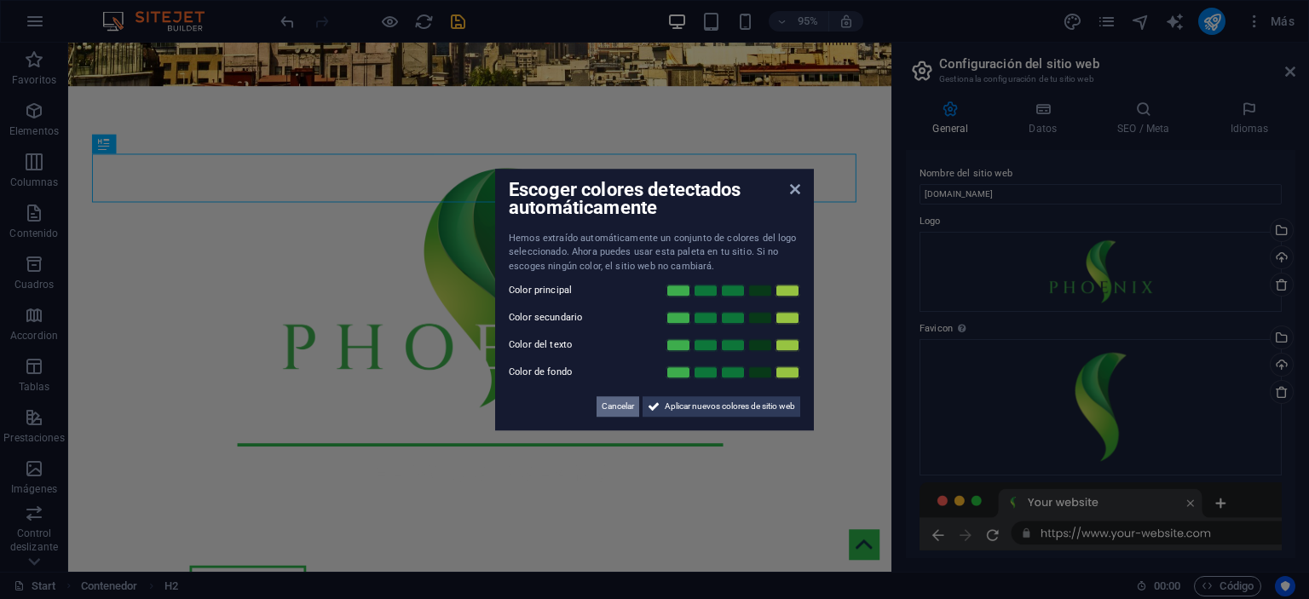
click at [608, 404] on span "Cancelar" at bounding box center [618, 406] width 32 height 20
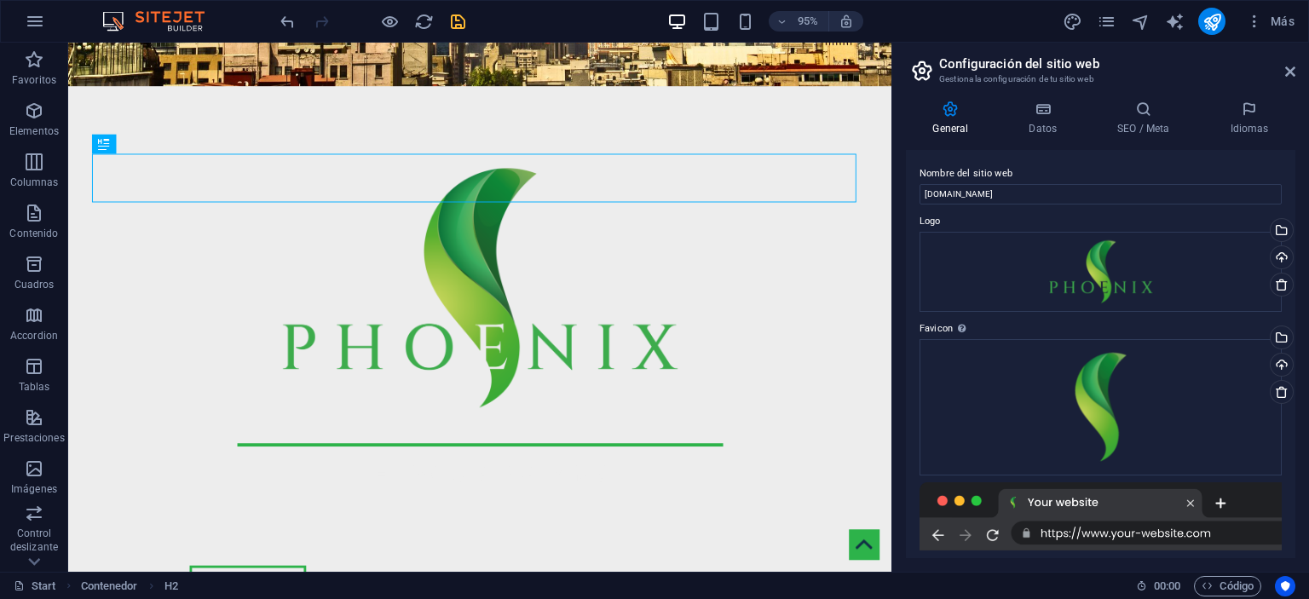
scroll to position [206, 0]
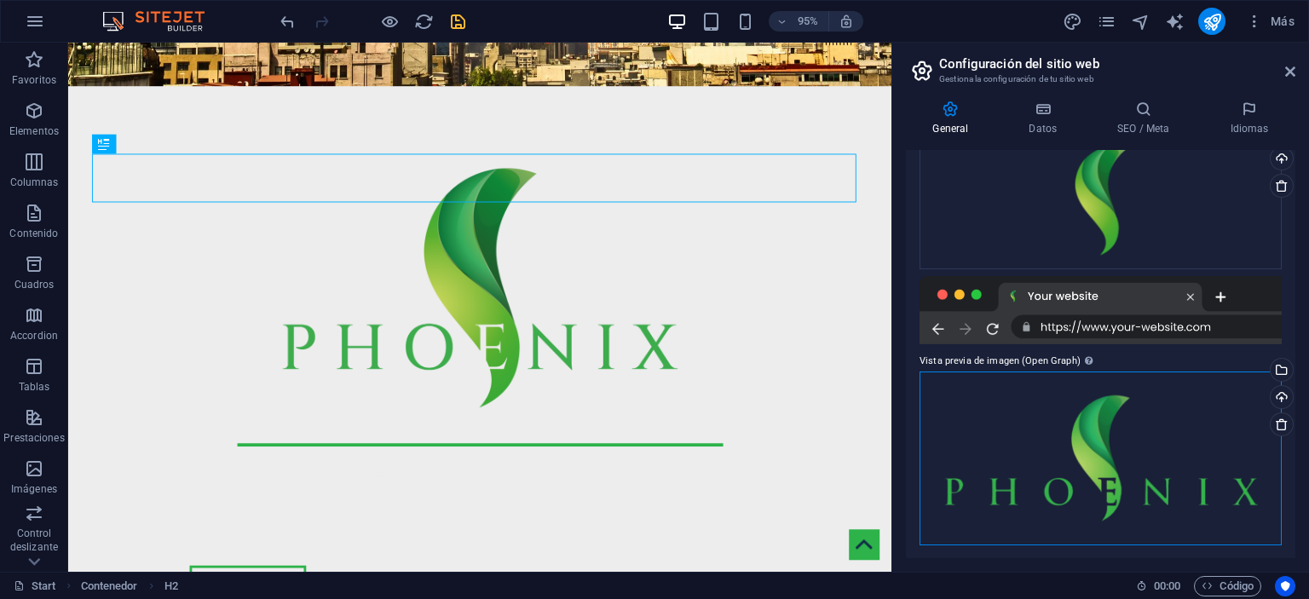
click at [1110, 418] on div "Arrastra archivos aquí, haz clic para escoger archivos o selecciona archivos de…" at bounding box center [1101, 459] width 362 height 174
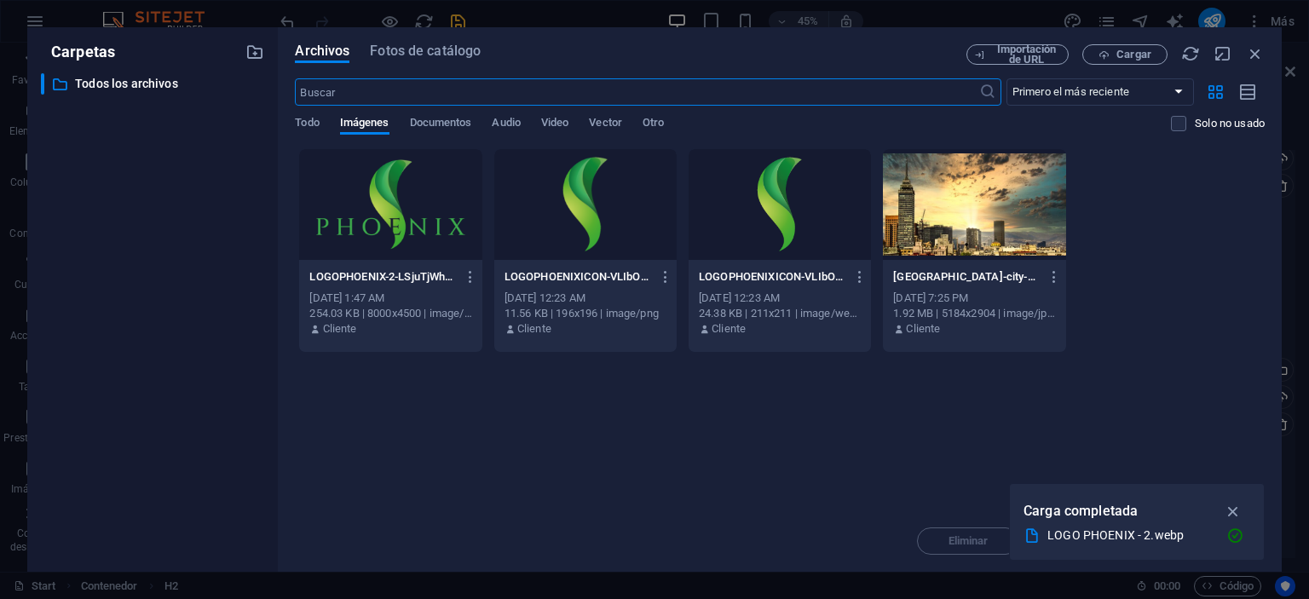
click at [409, 208] on div at bounding box center [390, 204] width 182 height 111
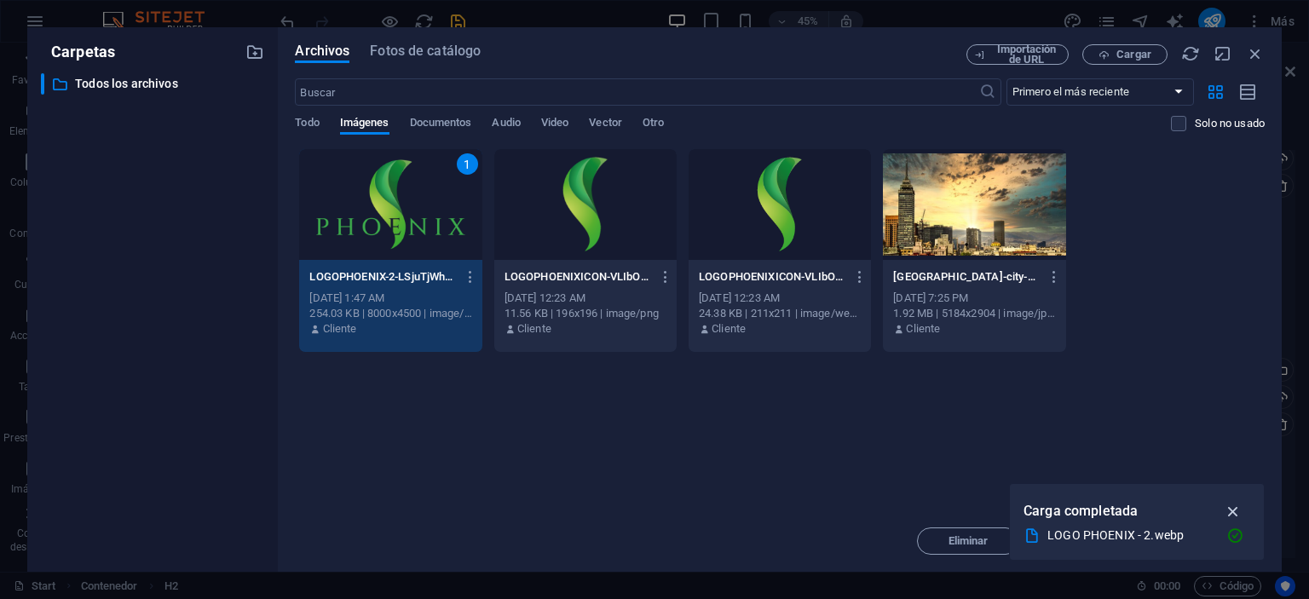
click at [1229, 507] on icon "button" at bounding box center [1234, 511] width 20 height 19
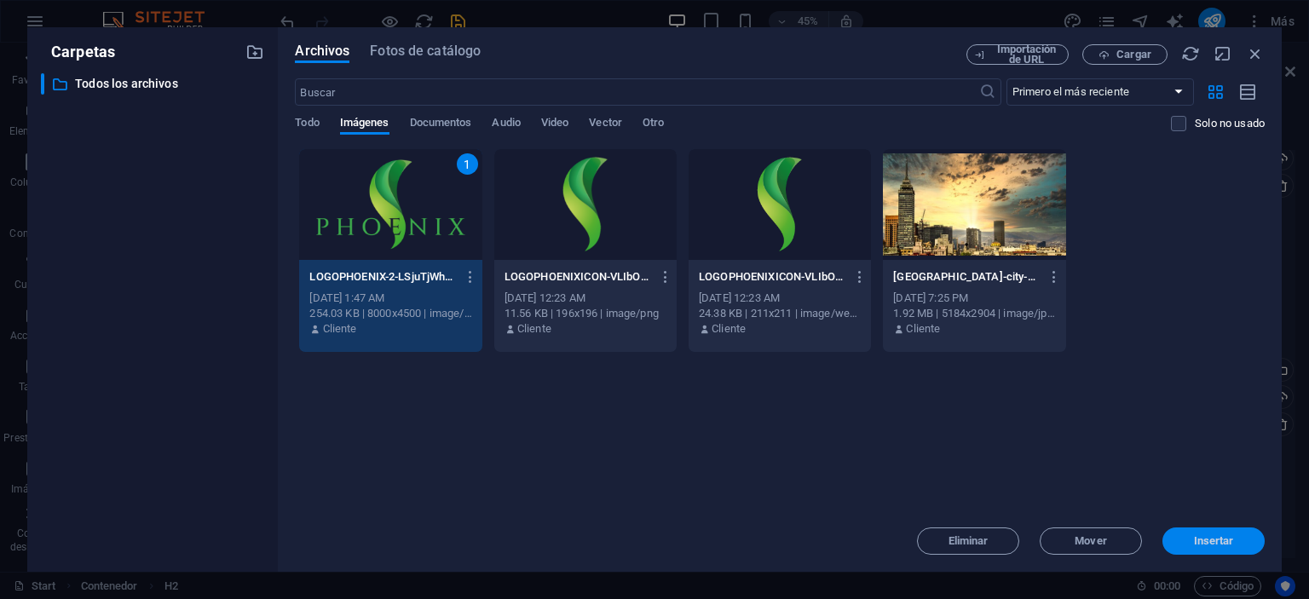
click at [1206, 538] on span "Insertar" at bounding box center [1214, 541] width 40 height 10
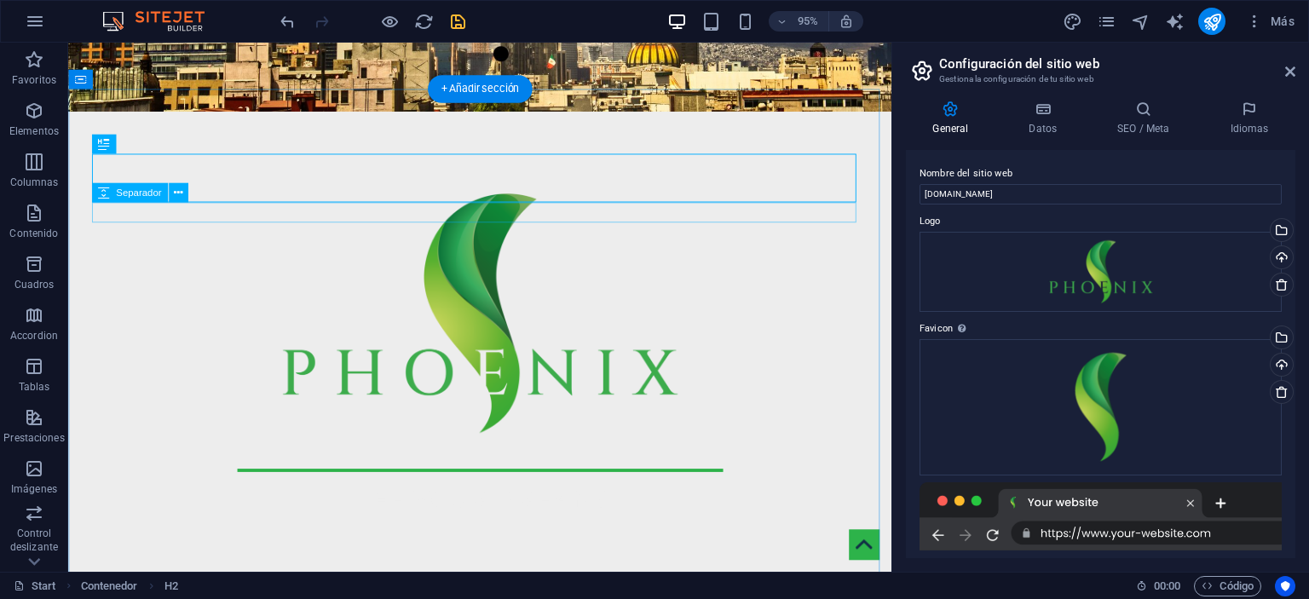
scroll to position [0, 0]
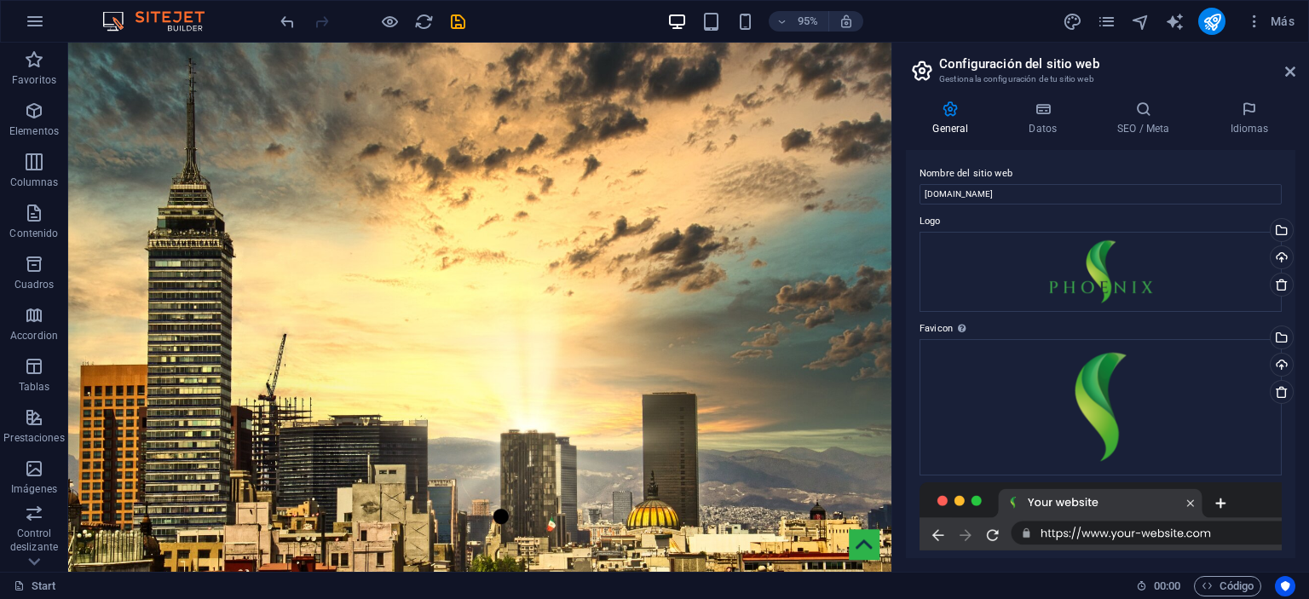
click at [453, 19] on icon "save" at bounding box center [458, 22] width 20 height 20
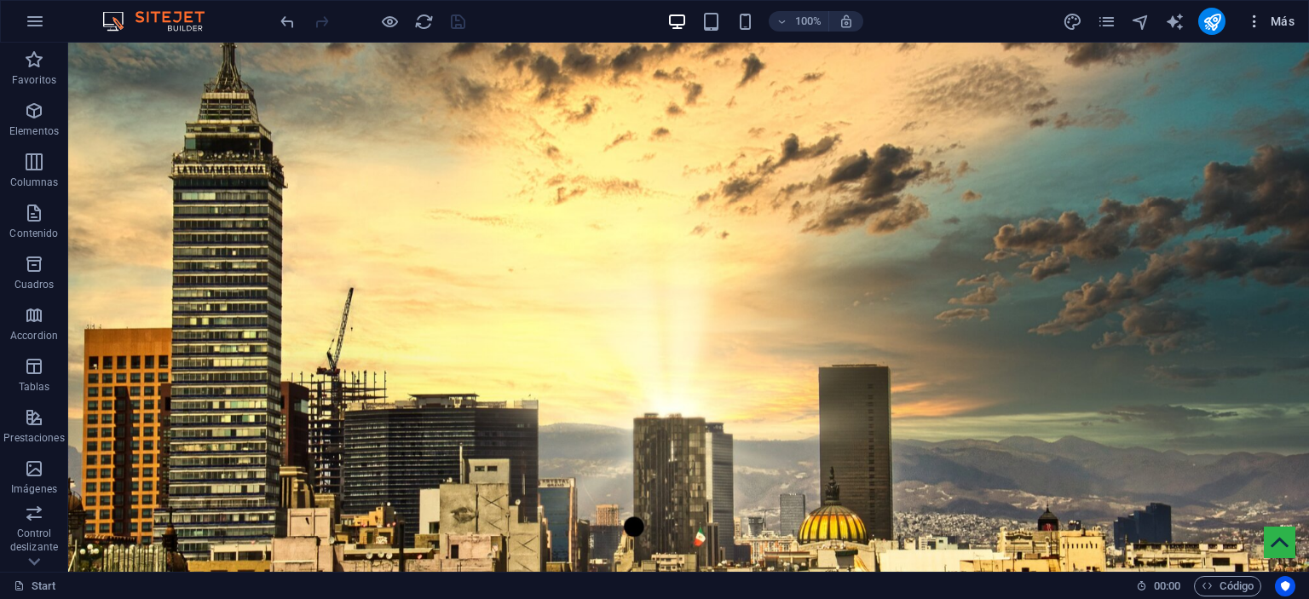
click at [1284, 16] on span "Más" at bounding box center [1270, 21] width 49 height 17
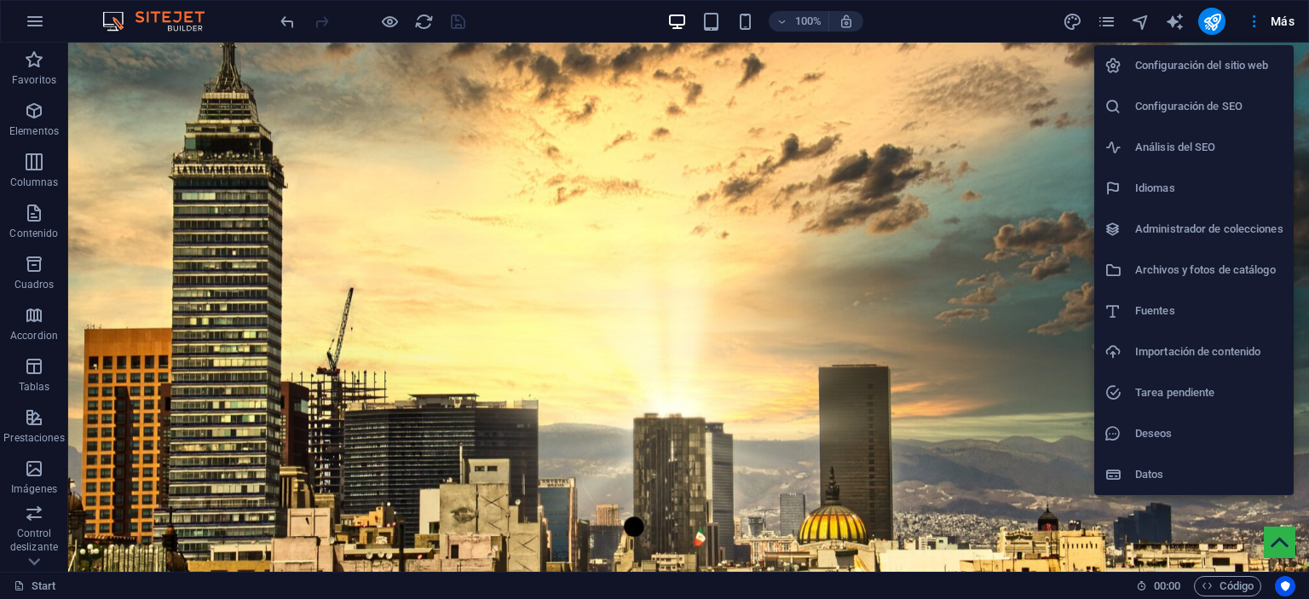
click at [1199, 66] on h6 "Configuración del sitio web" at bounding box center [1209, 65] width 148 height 20
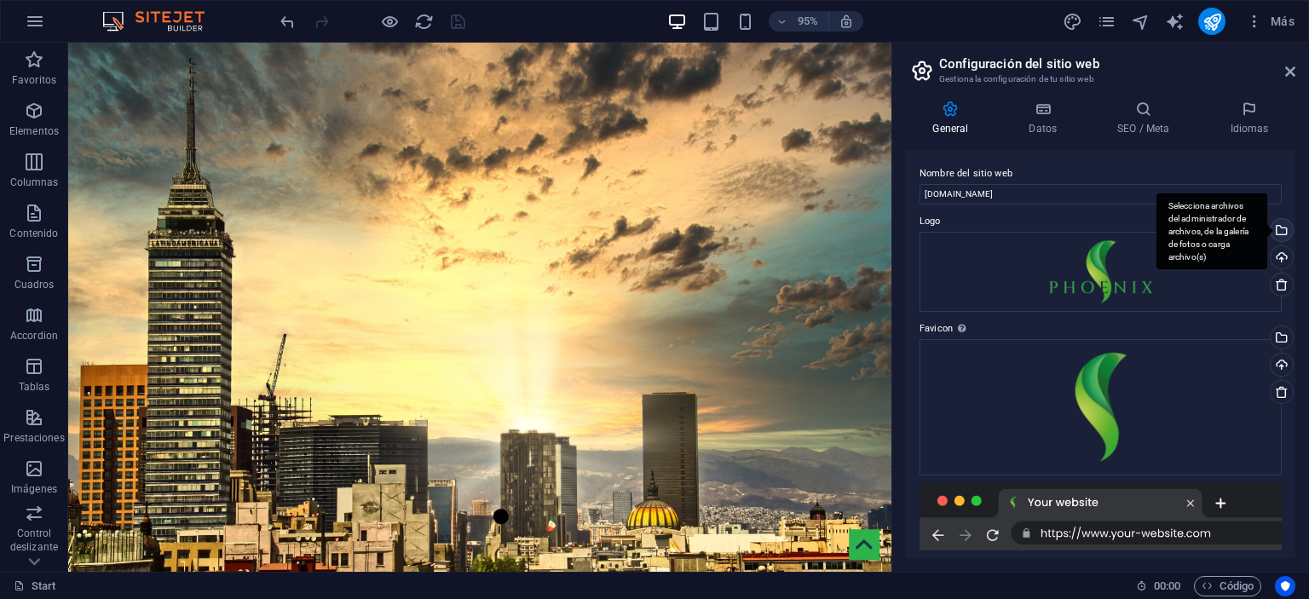
click at [1281, 229] on div "Selecciona archivos del administrador de archivos, de la galería de fotos o car…" at bounding box center [1280, 232] width 26 height 26
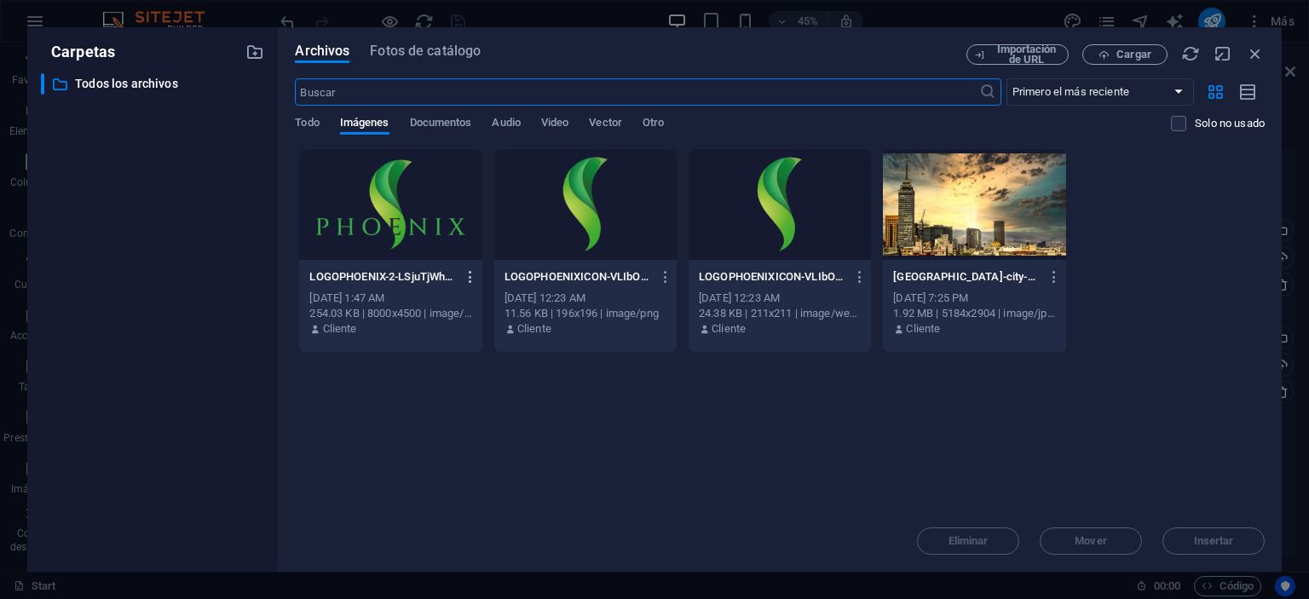
click at [470, 269] on icon "button" at bounding box center [471, 276] width 16 height 15
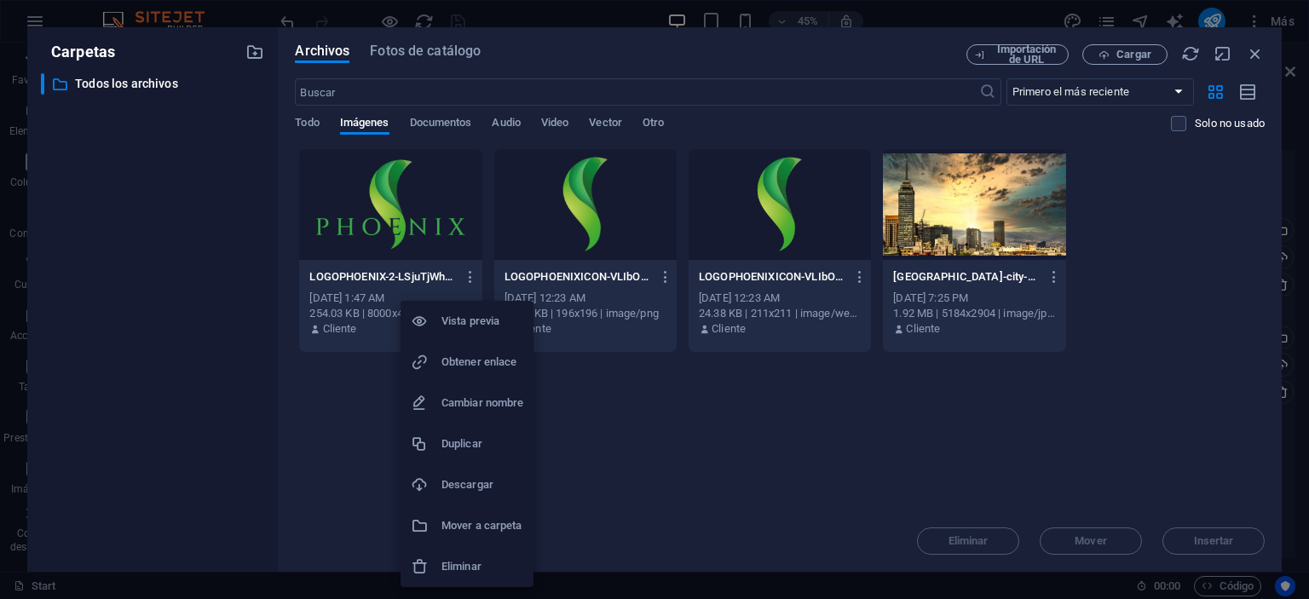
click at [470, 559] on h6 "Eliminar" at bounding box center [482, 566] width 82 height 20
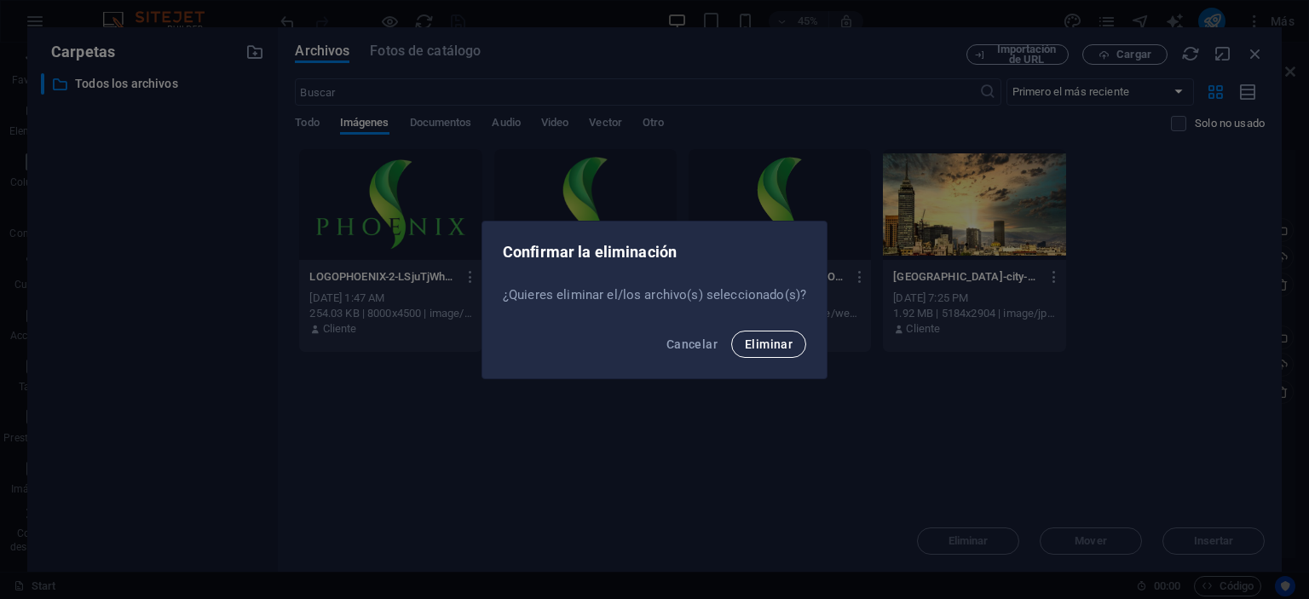
click at [781, 340] on span "Eliminar" at bounding box center [769, 344] width 48 height 14
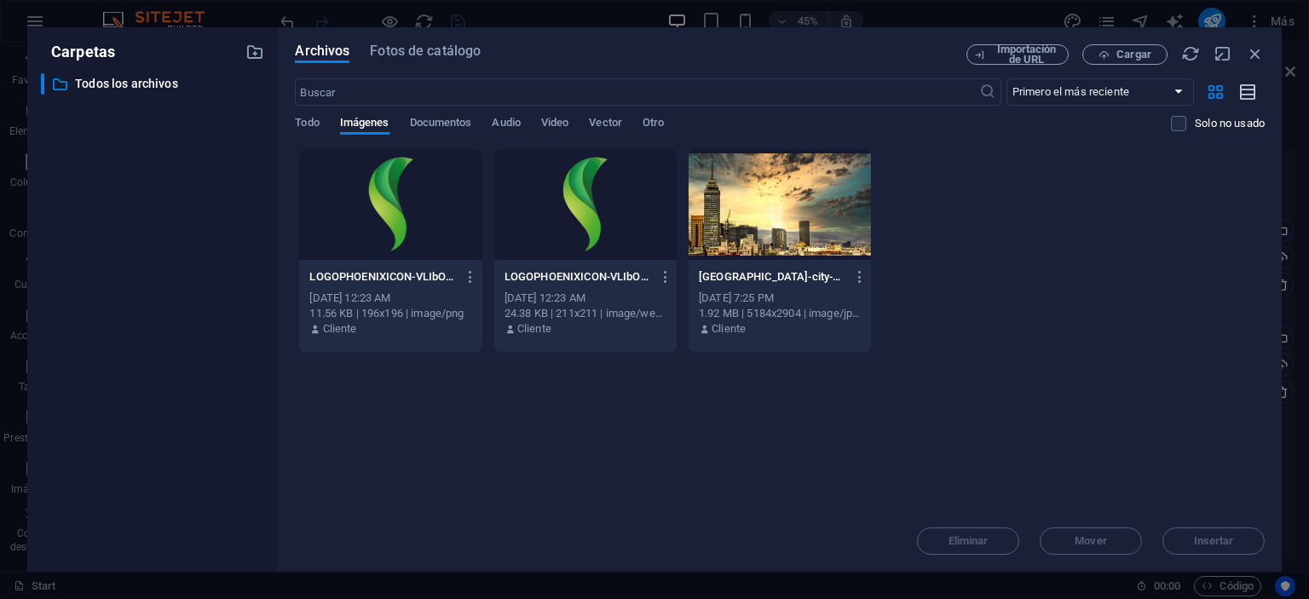
click at [1255, 88] on icon "button" at bounding box center [1248, 93] width 19 height 20
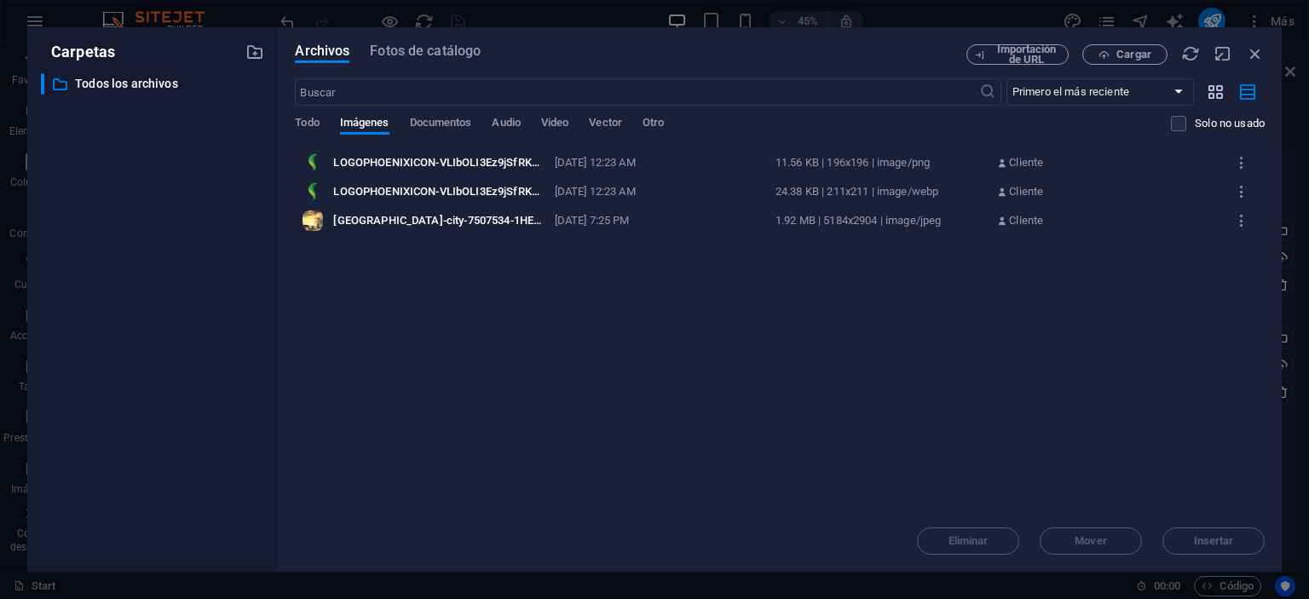
click at [1214, 89] on icon "button" at bounding box center [1216, 92] width 20 height 19
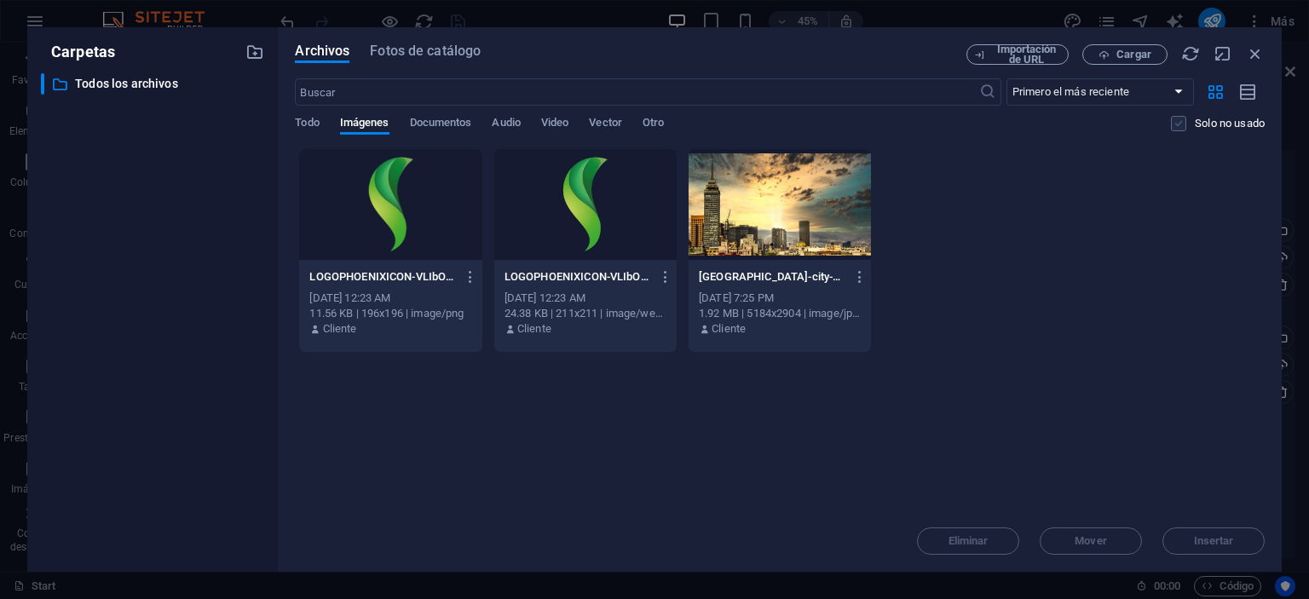
click at [1179, 126] on label at bounding box center [1178, 123] width 15 height 15
click at [0, 0] on input "checkbox" at bounding box center [0, 0] width 0 height 0
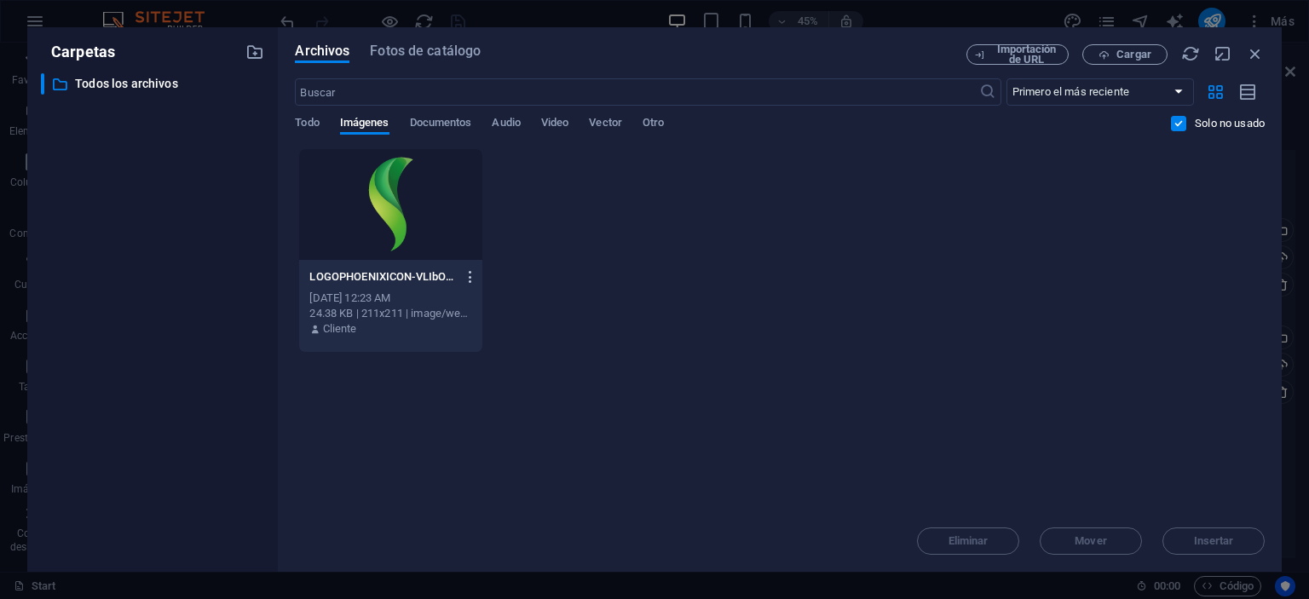
click at [474, 272] on icon "button" at bounding box center [471, 276] width 16 height 15
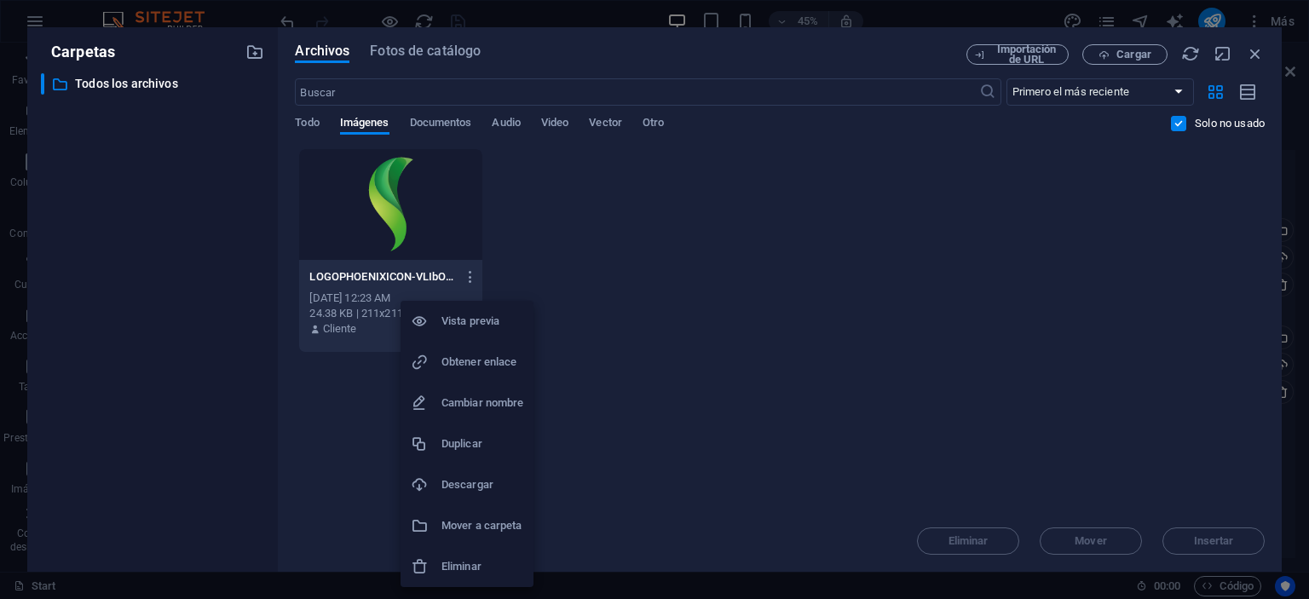
click at [499, 562] on h6 "Eliminar" at bounding box center [482, 566] width 82 height 20
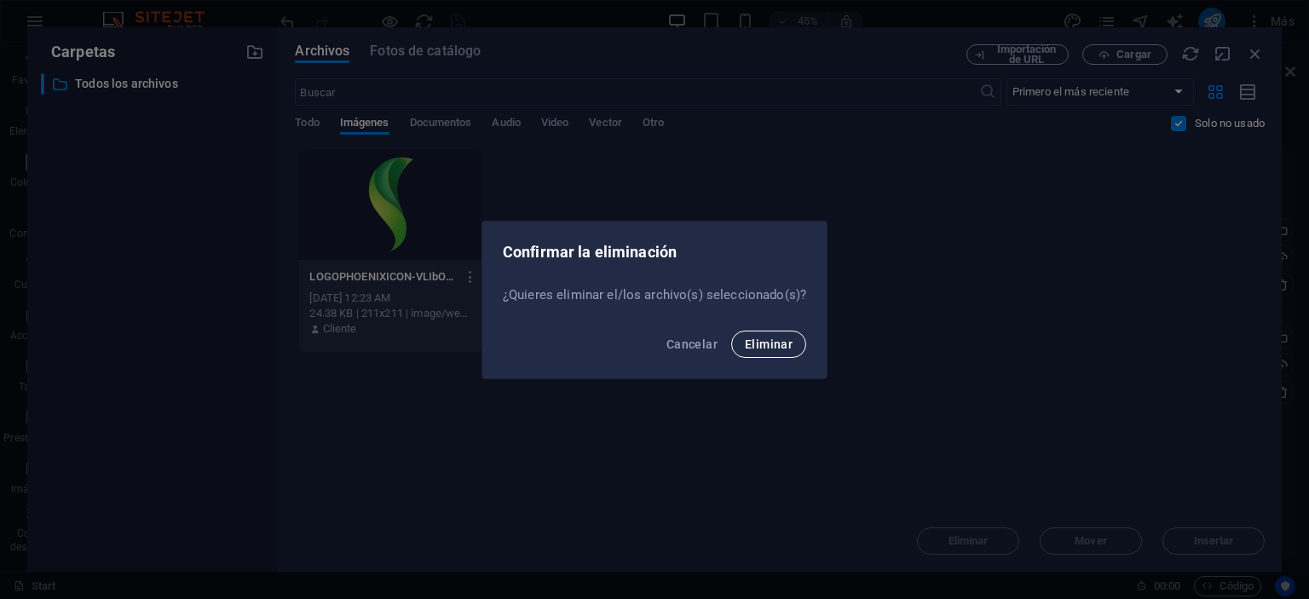
click at [760, 343] on span "Eliminar" at bounding box center [769, 344] width 48 height 14
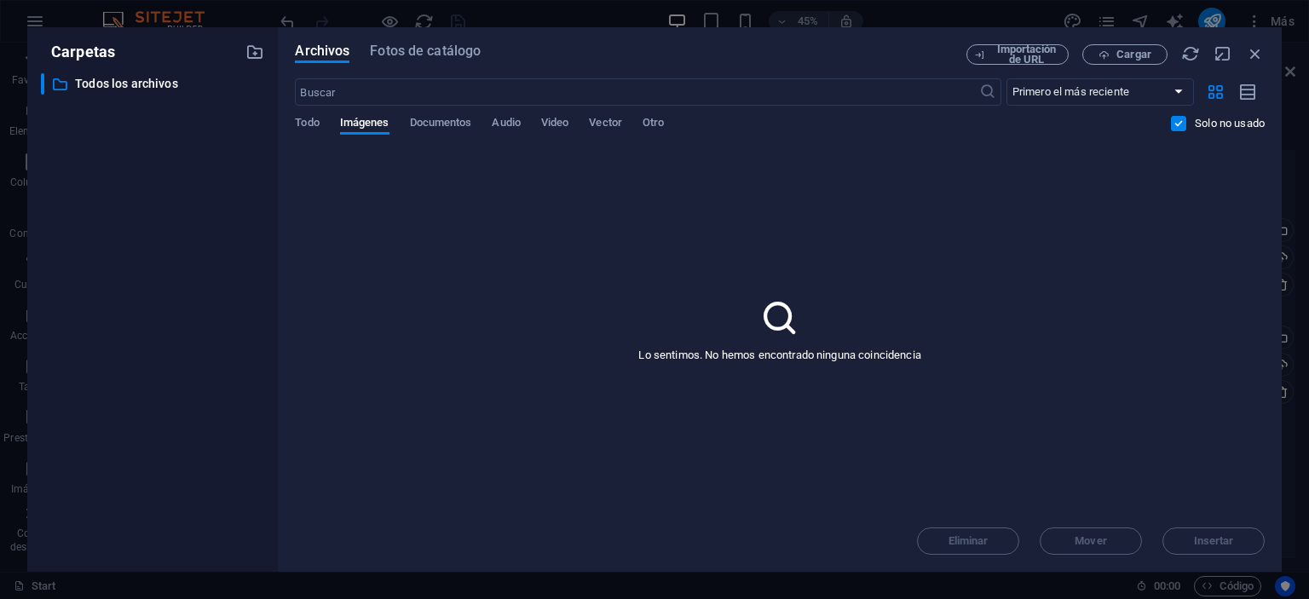
click at [1183, 122] on label at bounding box center [1178, 123] width 15 height 15
click at [0, 0] on input "checkbox" at bounding box center [0, 0] width 0 height 0
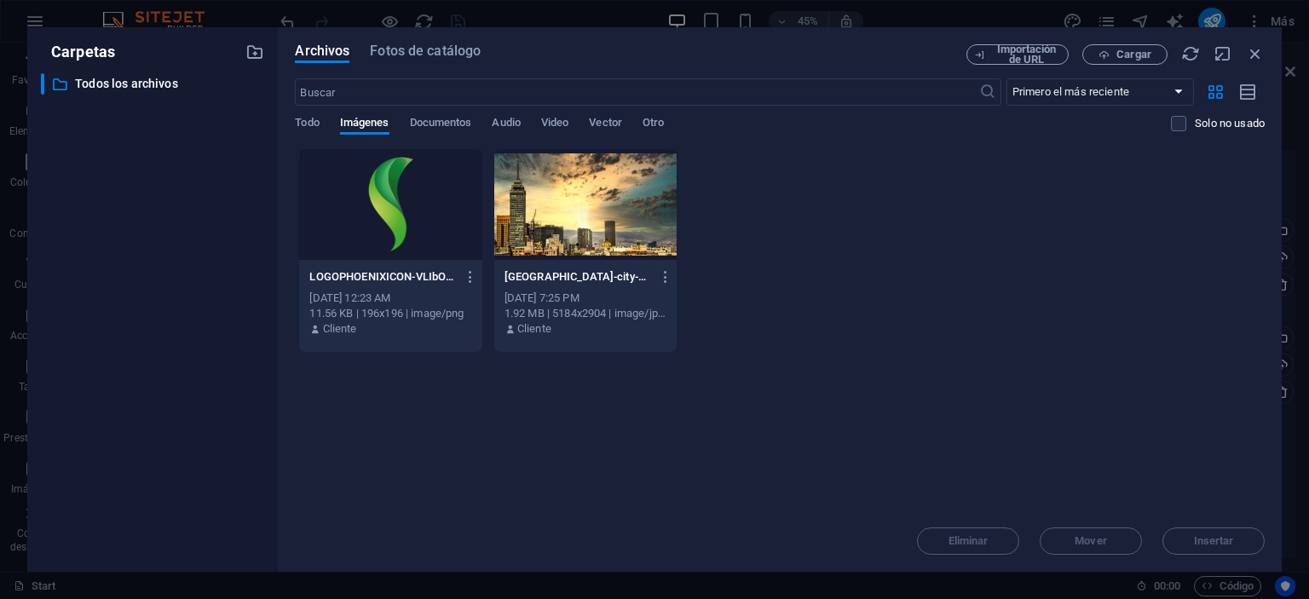
click at [948, 233] on div "LOGOPHOENIXICON-VLIbOLI3Ez9jSfRK2Fv5yw-1SQSS7qDTAsT_XesSwoFFQ.png LOGOPHOENIXIC…" at bounding box center [780, 250] width 970 height 205
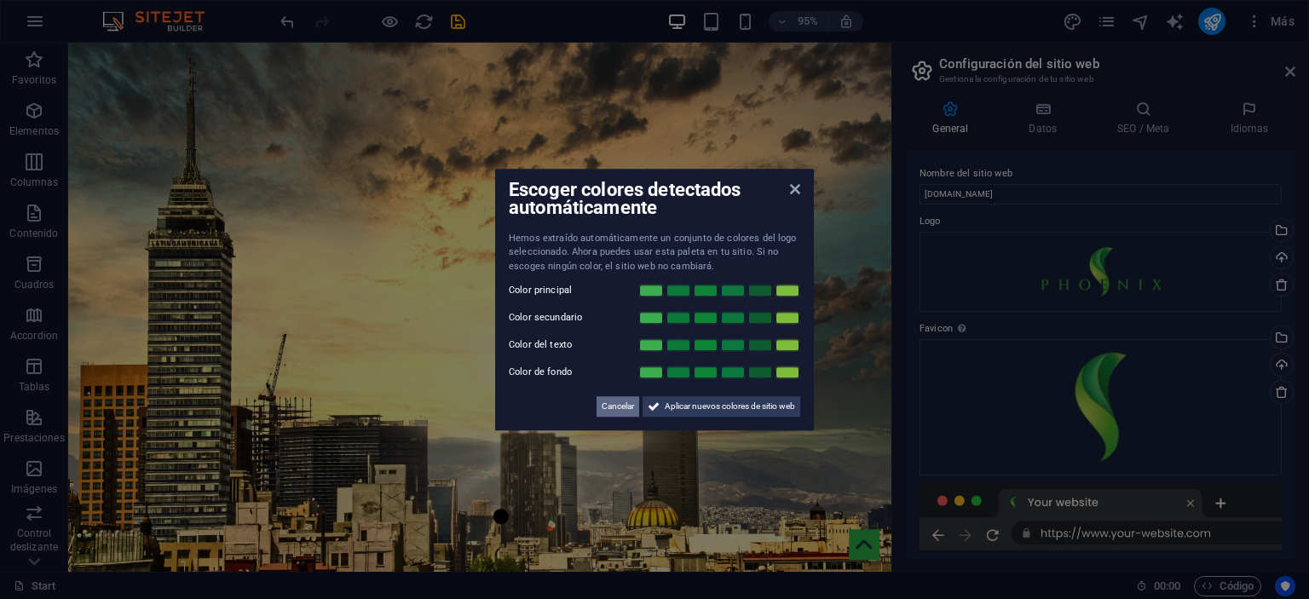
click at [614, 401] on span "Cancelar" at bounding box center [618, 406] width 32 height 20
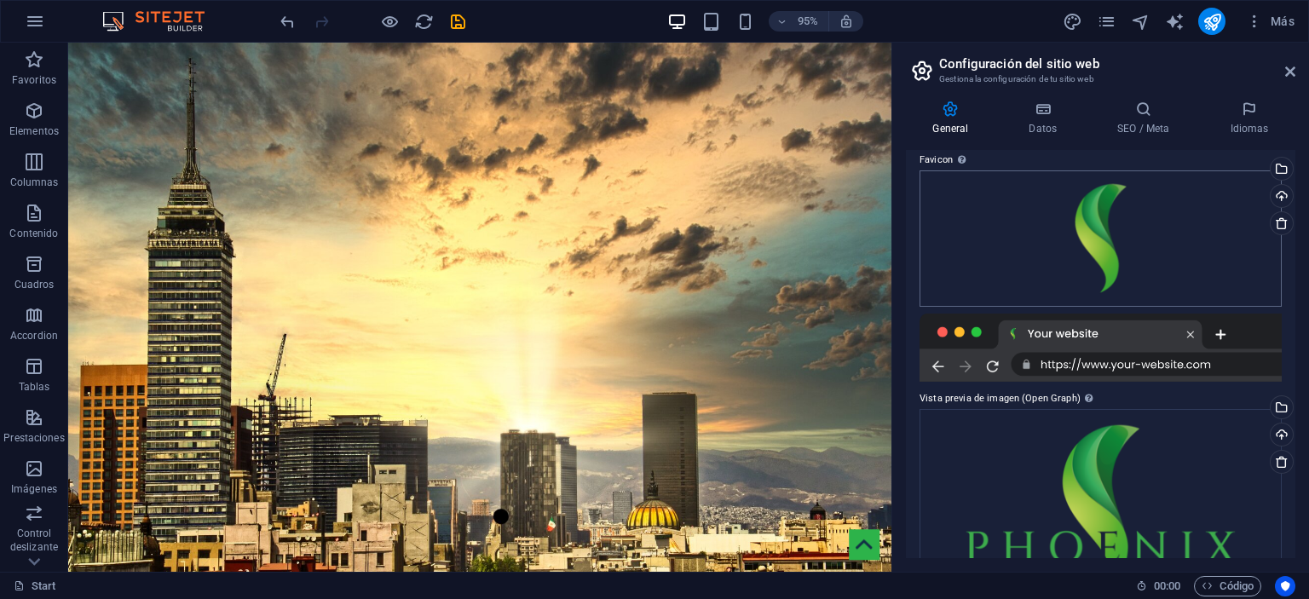
scroll to position [228, 0]
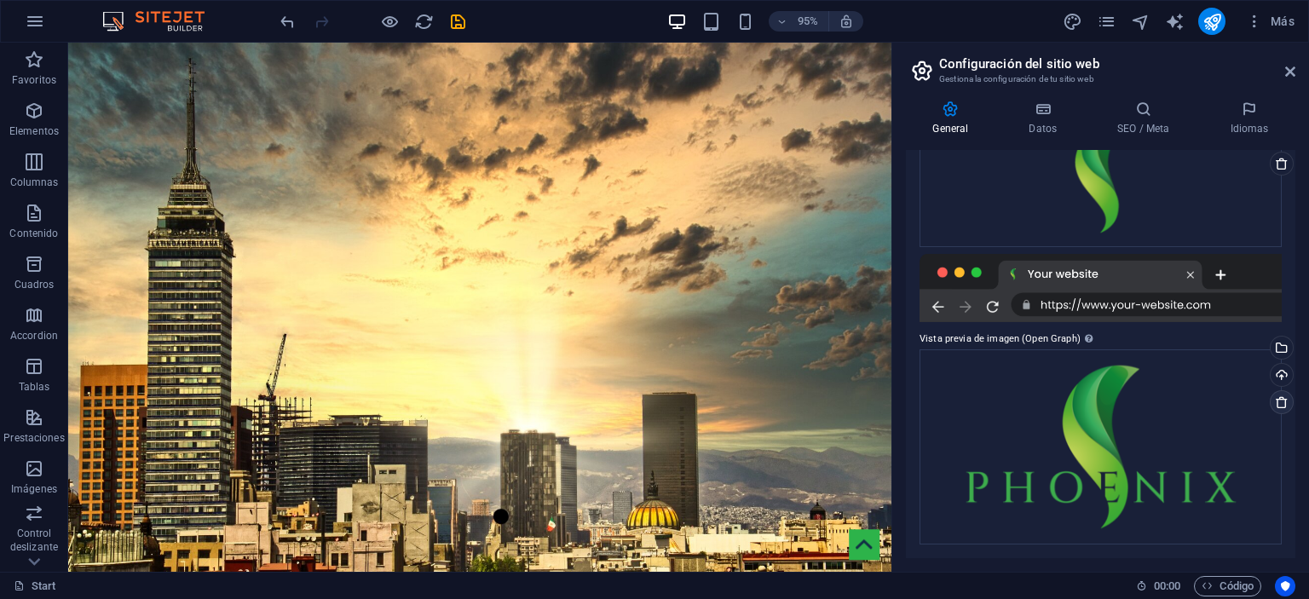
click at [1275, 398] on icon at bounding box center [1282, 402] width 14 height 14
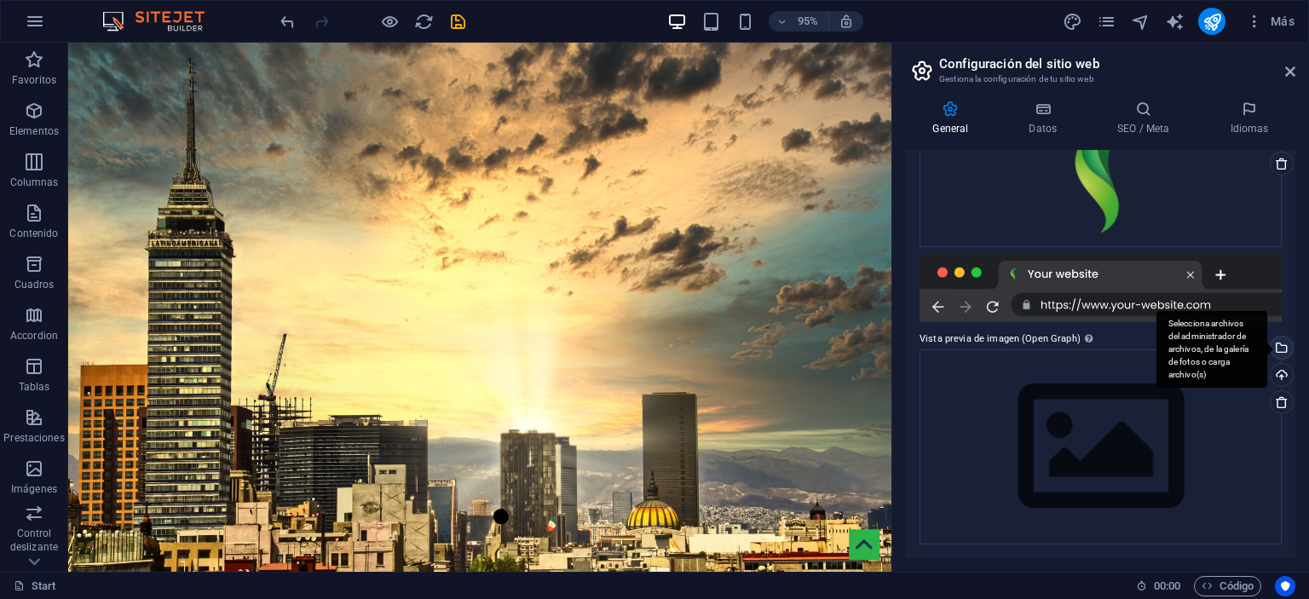
click at [1278, 349] on div "Selecciona archivos del administrador de archivos, de la galería de fotos o car…" at bounding box center [1280, 350] width 26 height 26
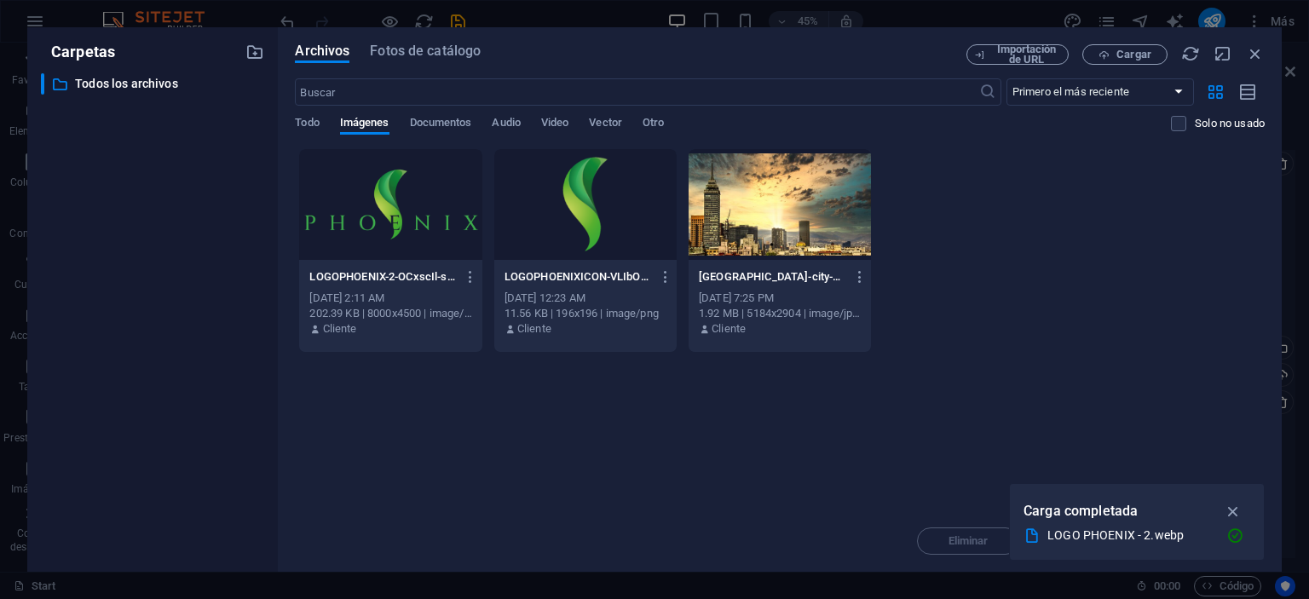
click at [355, 216] on div at bounding box center [390, 204] width 182 height 111
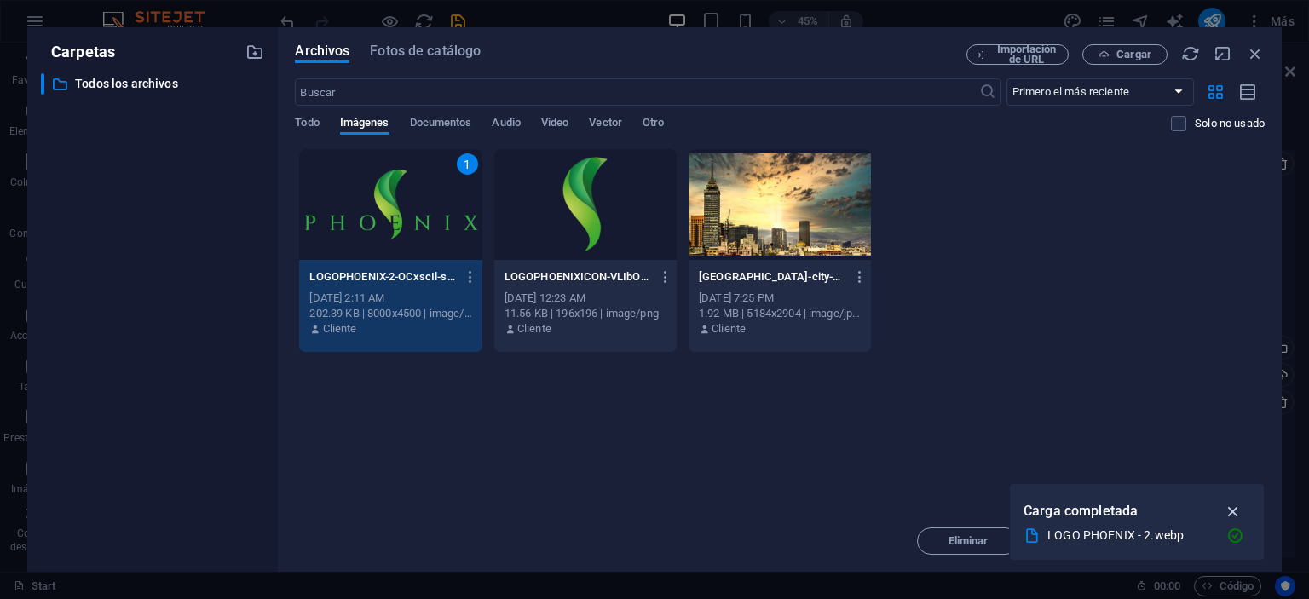
click at [1227, 510] on icon "button" at bounding box center [1234, 511] width 20 height 19
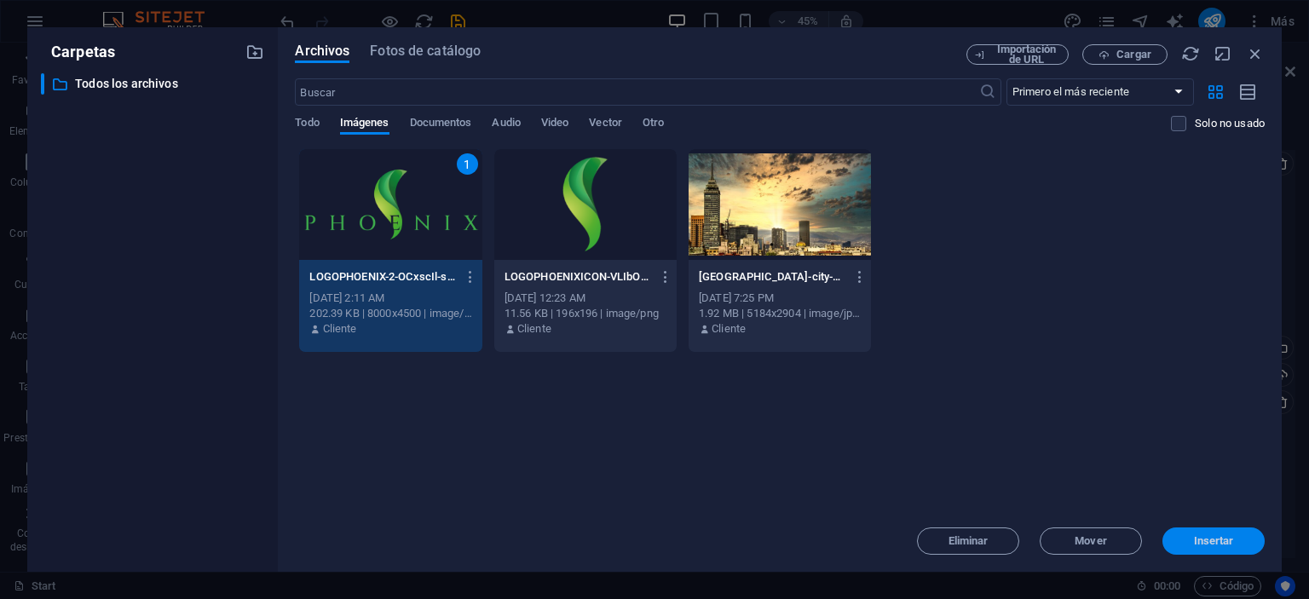
click at [1208, 536] on span "Insertar" at bounding box center [1214, 541] width 40 height 10
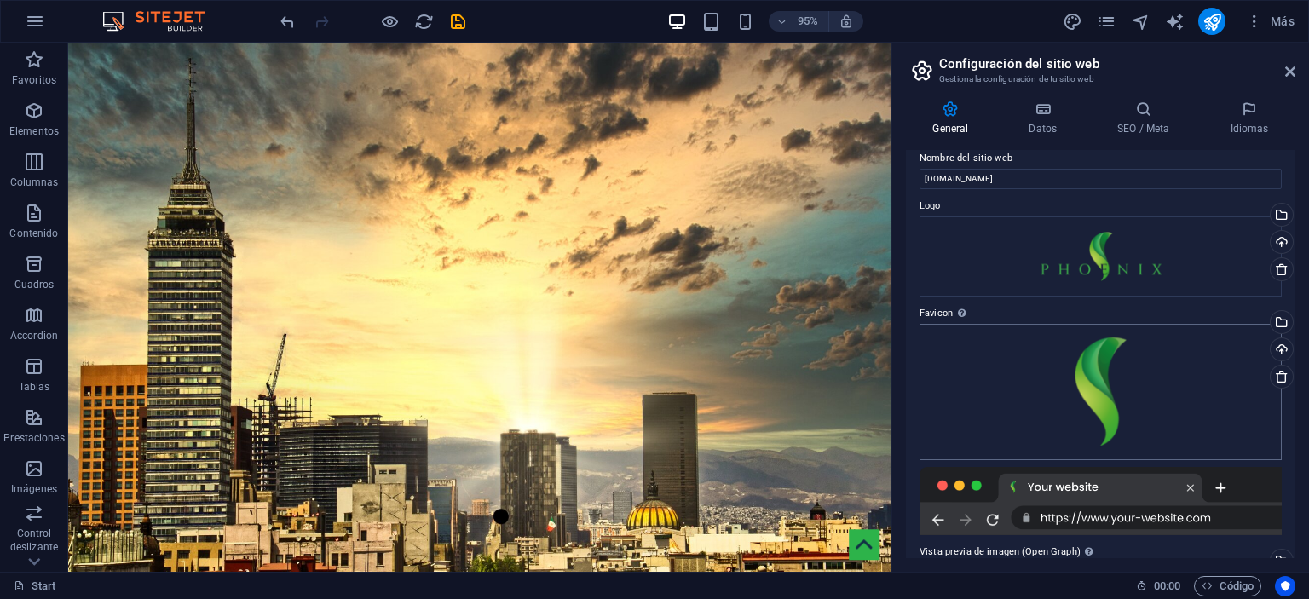
scroll to position [0, 0]
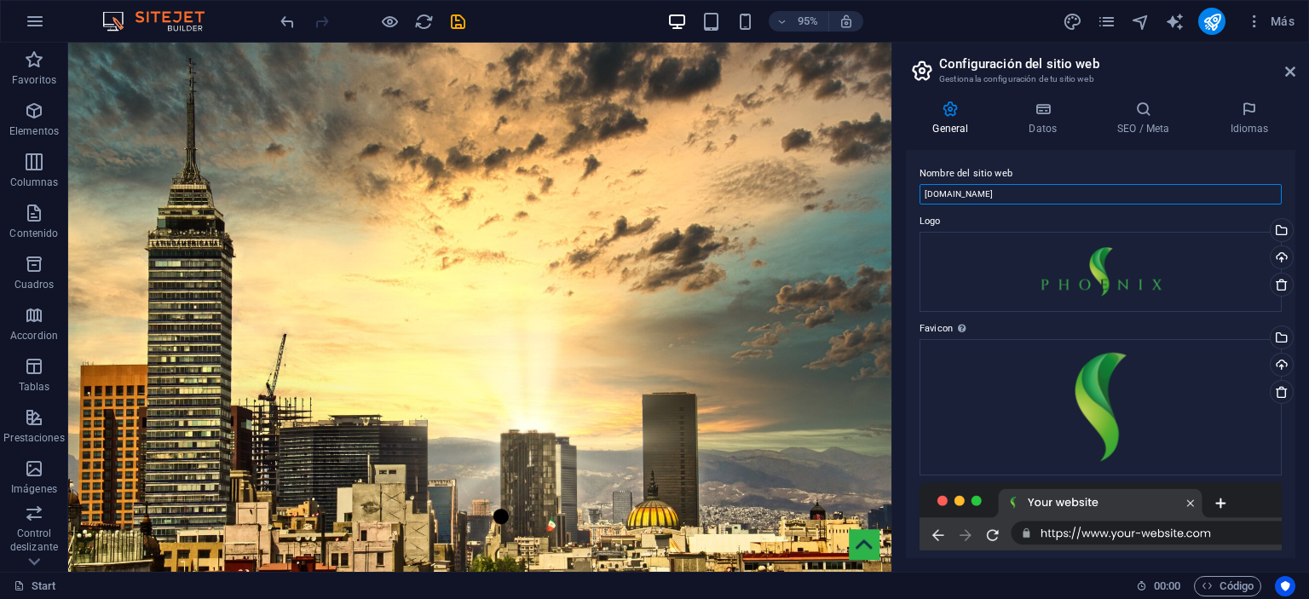
drag, startPoint x: 1018, startPoint y: 192, endPoint x: 984, endPoint y: 206, distance: 37.0
click at [983, 205] on div "Nombre del sitio web [DOMAIN_NAME] Logo Arrastra archivos aquí, haz clic para e…" at bounding box center [1100, 354] width 389 height 408
type input "[DOMAIN_NAME]"
click at [463, 13] on icon "save" at bounding box center [458, 22] width 20 height 20
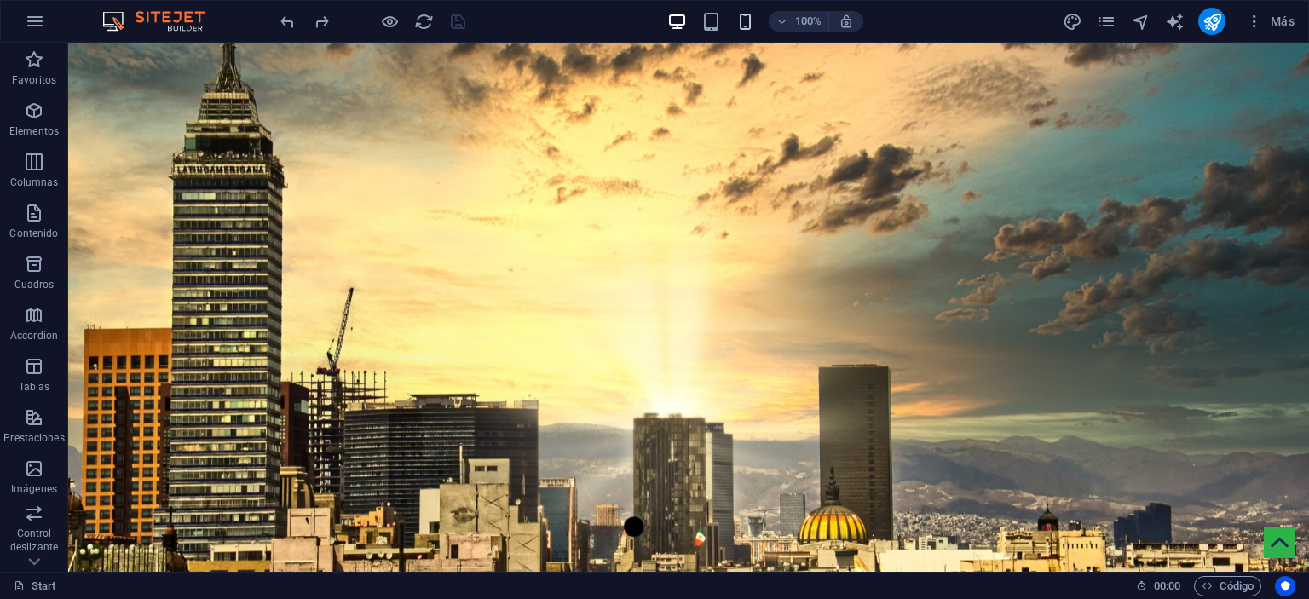
click at [742, 21] on icon "button" at bounding box center [745, 22] width 20 height 20
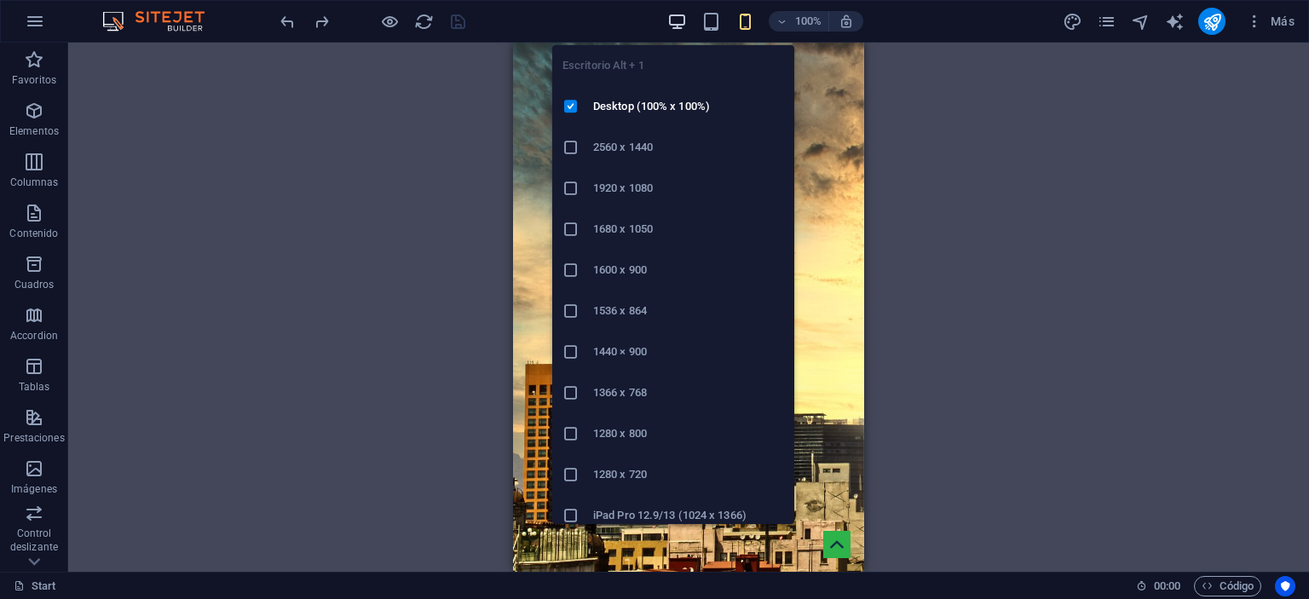
click at [679, 24] on icon "button" at bounding box center [677, 22] width 20 height 20
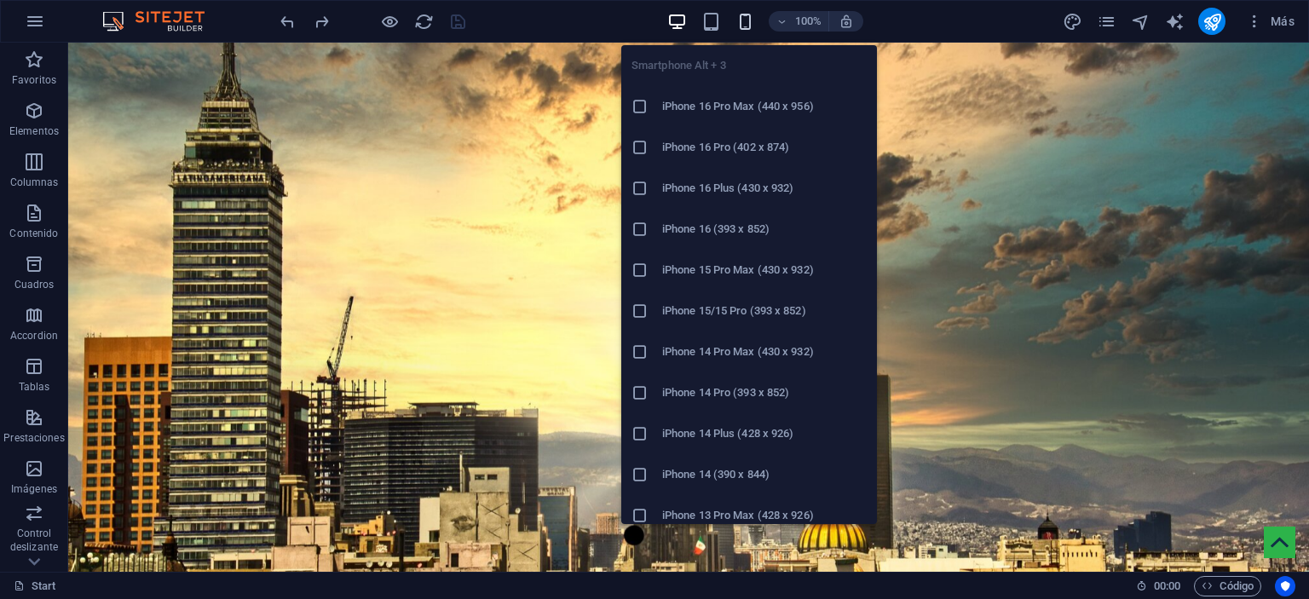
click at [750, 20] on icon "button" at bounding box center [745, 22] width 20 height 20
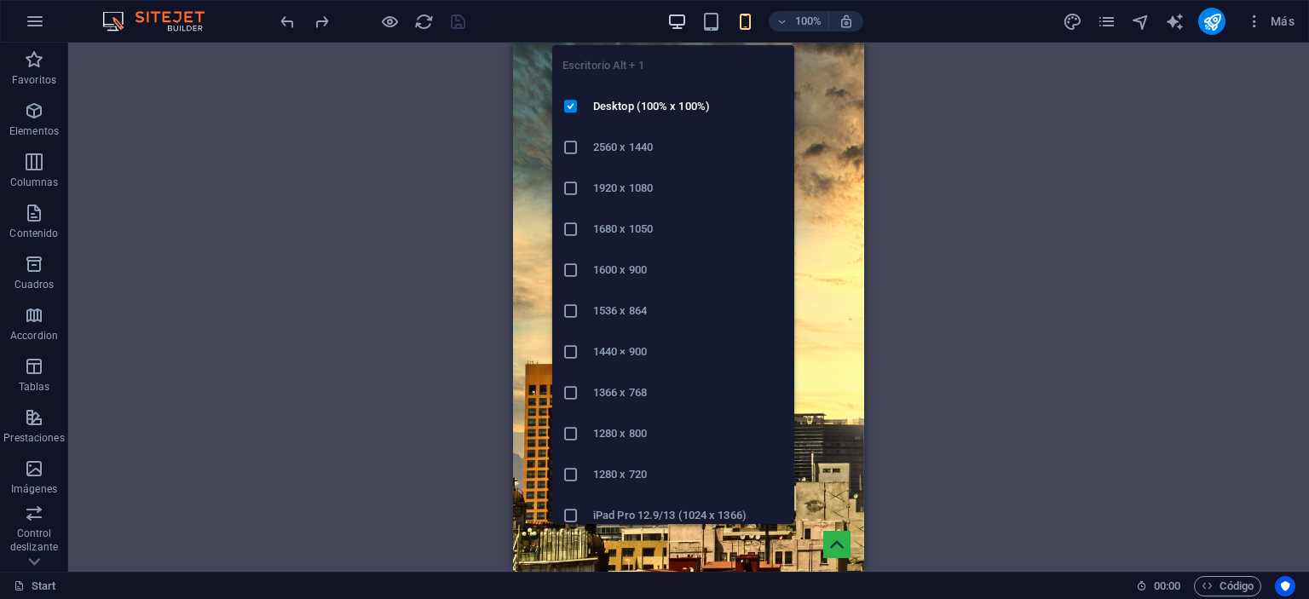
click at [678, 20] on icon "button" at bounding box center [677, 22] width 20 height 20
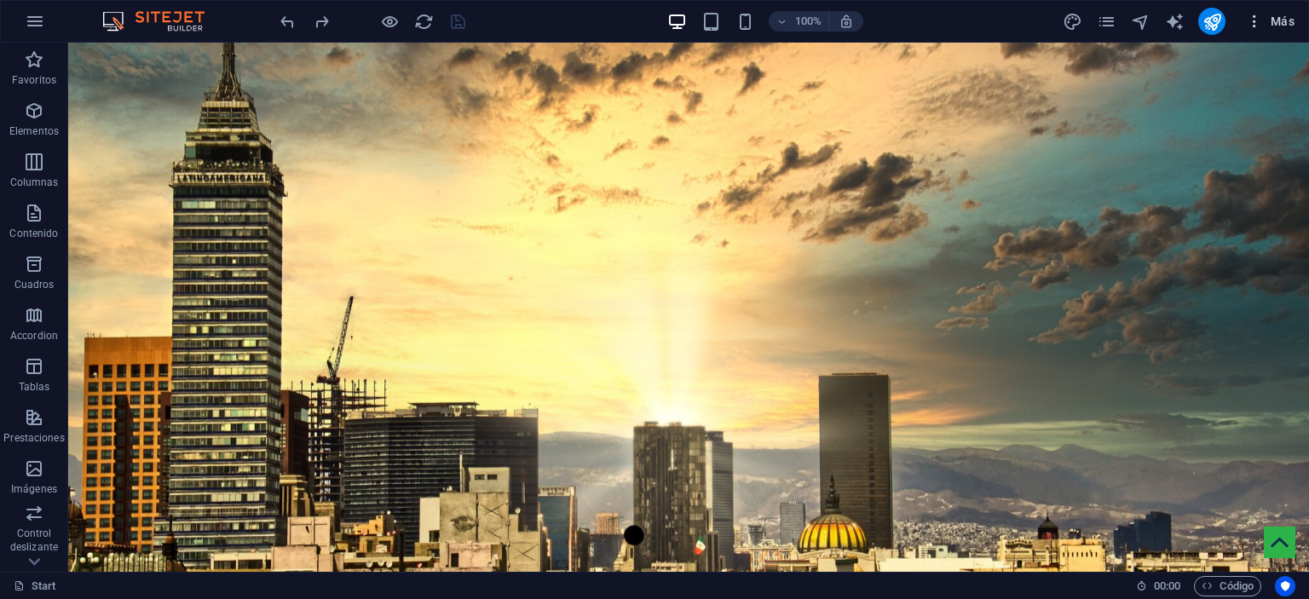
click at [1265, 20] on span "Más" at bounding box center [1270, 21] width 49 height 17
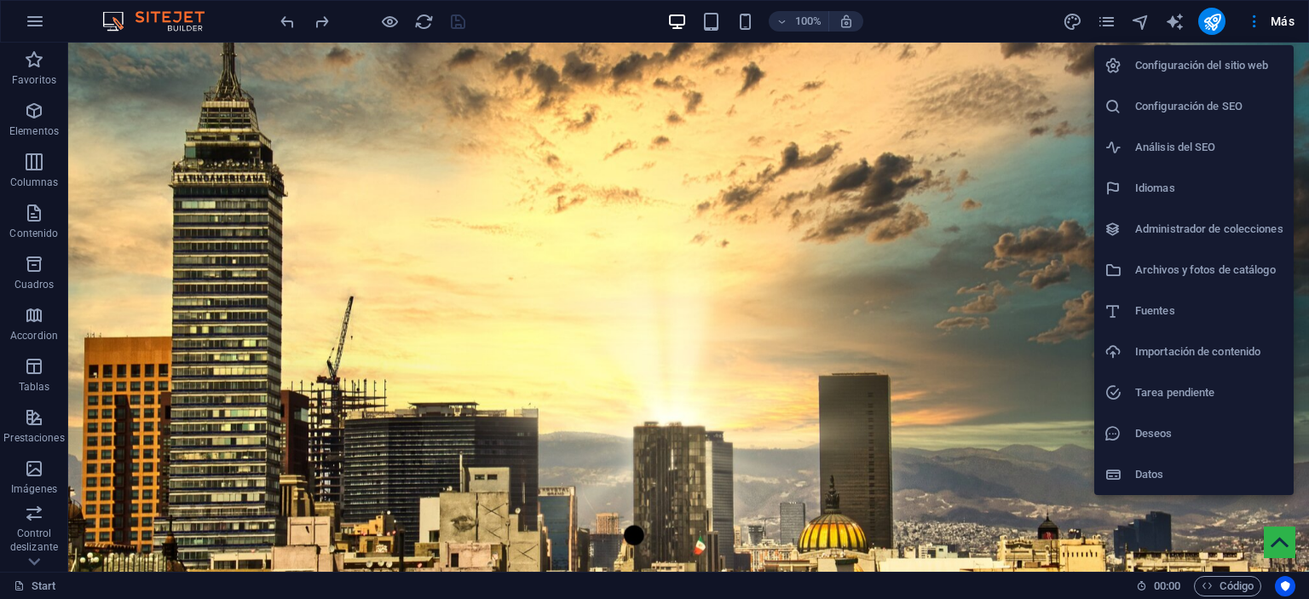
click at [927, 20] on div at bounding box center [654, 299] width 1309 height 599
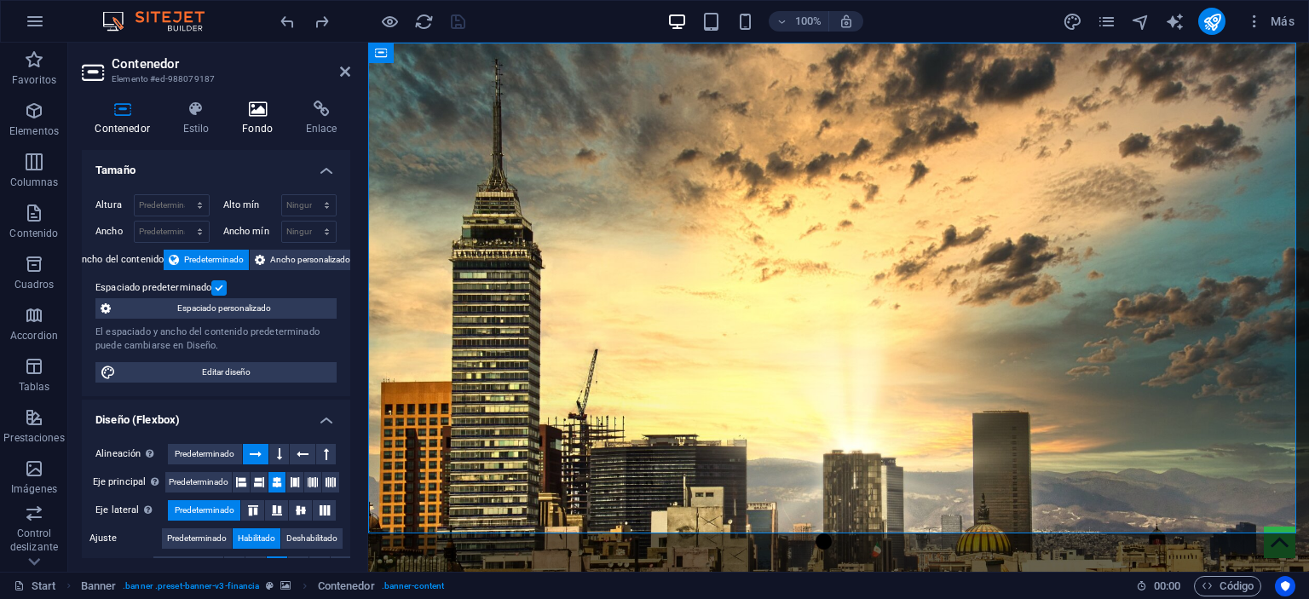
click at [250, 112] on icon at bounding box center [257, 109] width 57 height 17
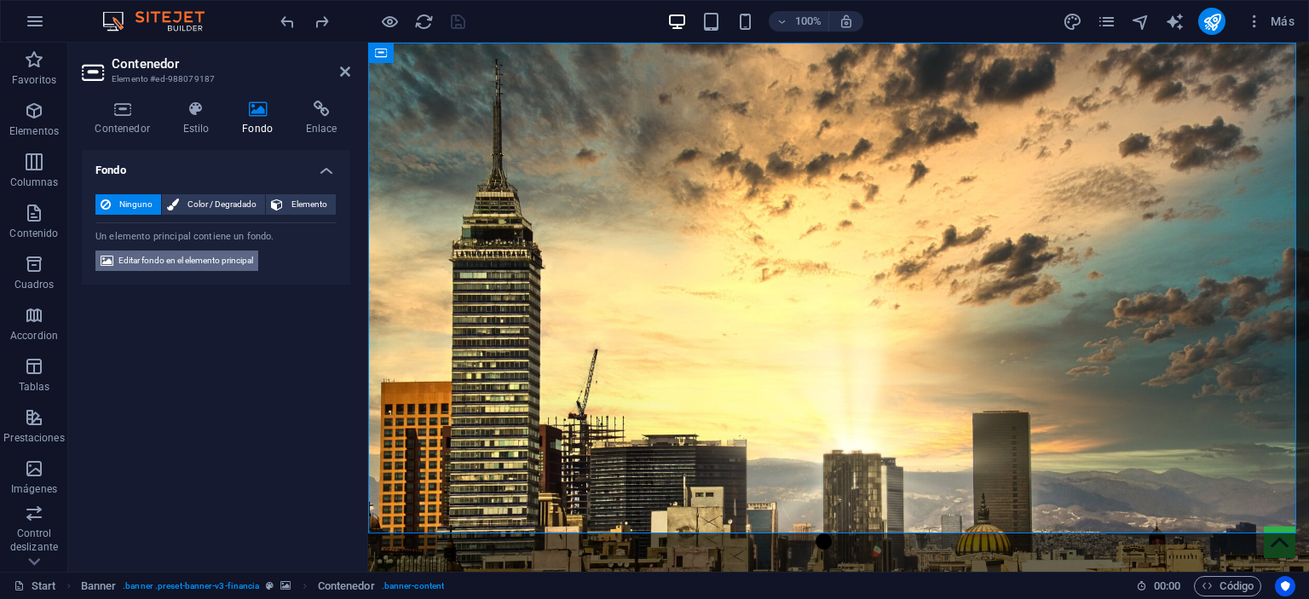
click at [176, 257] on span "Editar fondo en el elemento principal" at bounding box center [185, 261] width 135 height 20
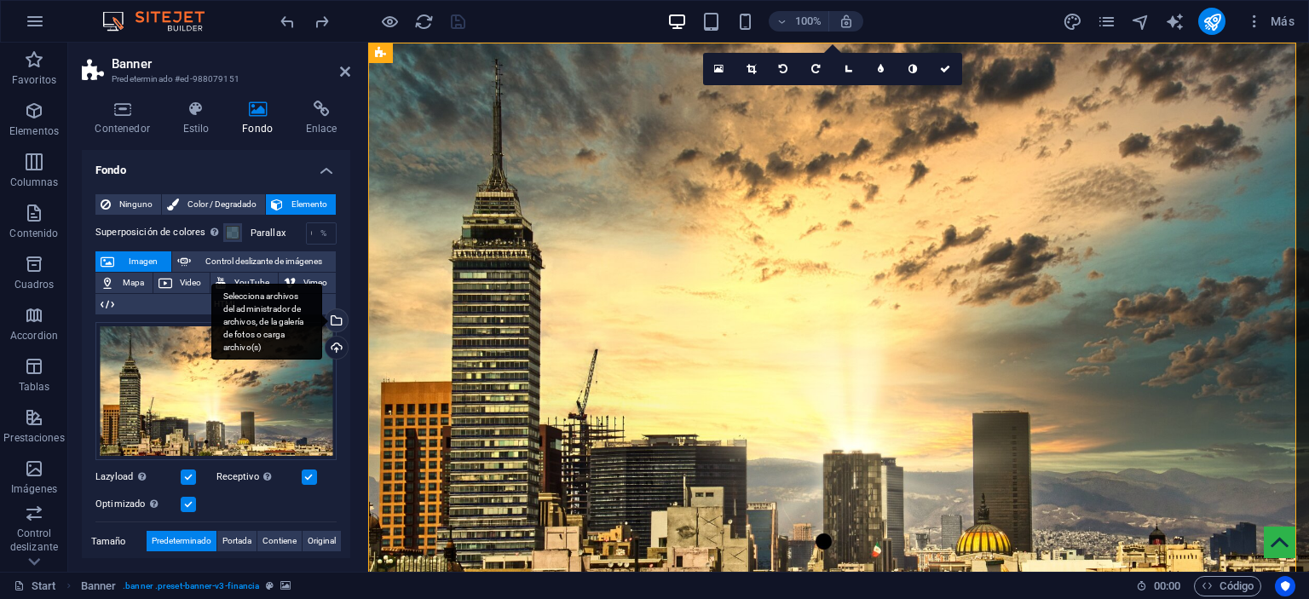
click at [332, 323] on div "Selecciona archivos del administrador de archivos, de la galería de fotos o car…" at bounding box center [335, 322] width 26 height 26
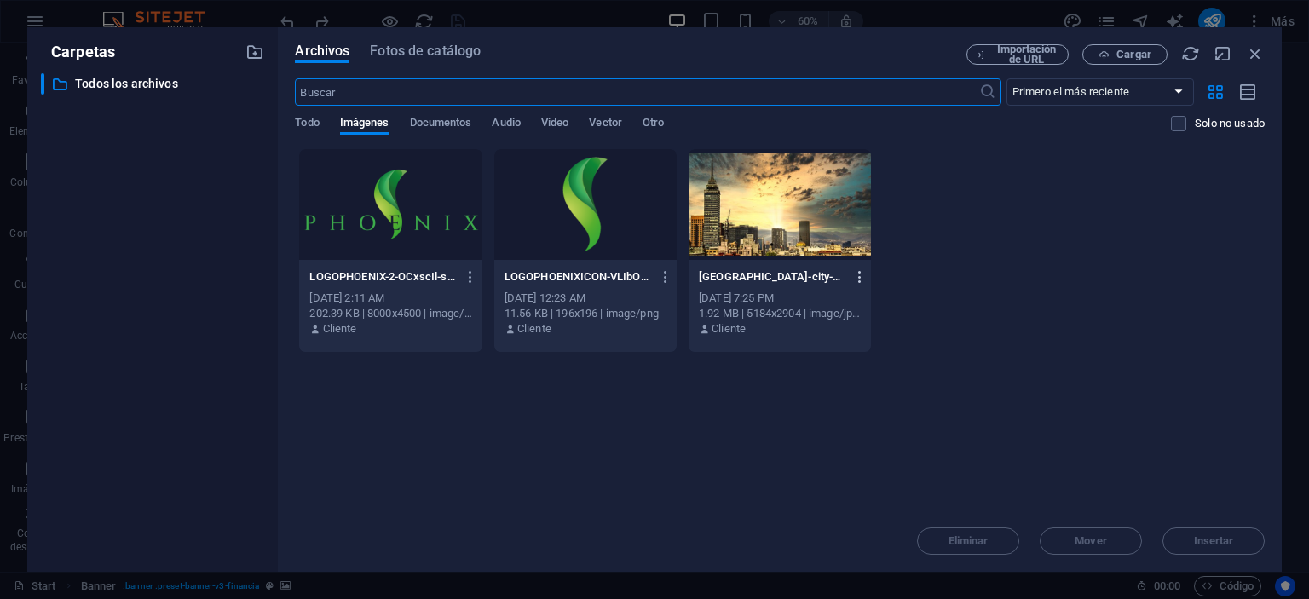
click at [854, 272] on icon "button" at bounding box center [860, 276] width 16 height 15
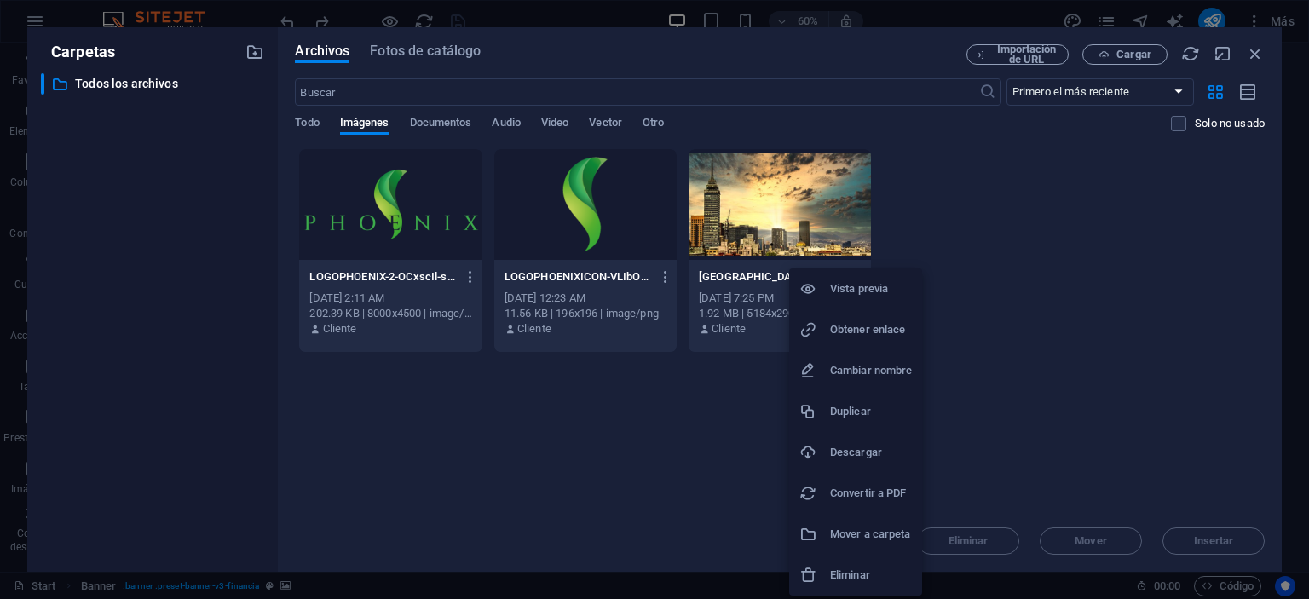
click at [845, 570] on h6 "Eliminar" at bounding box center [871, 575] width 82 height 20
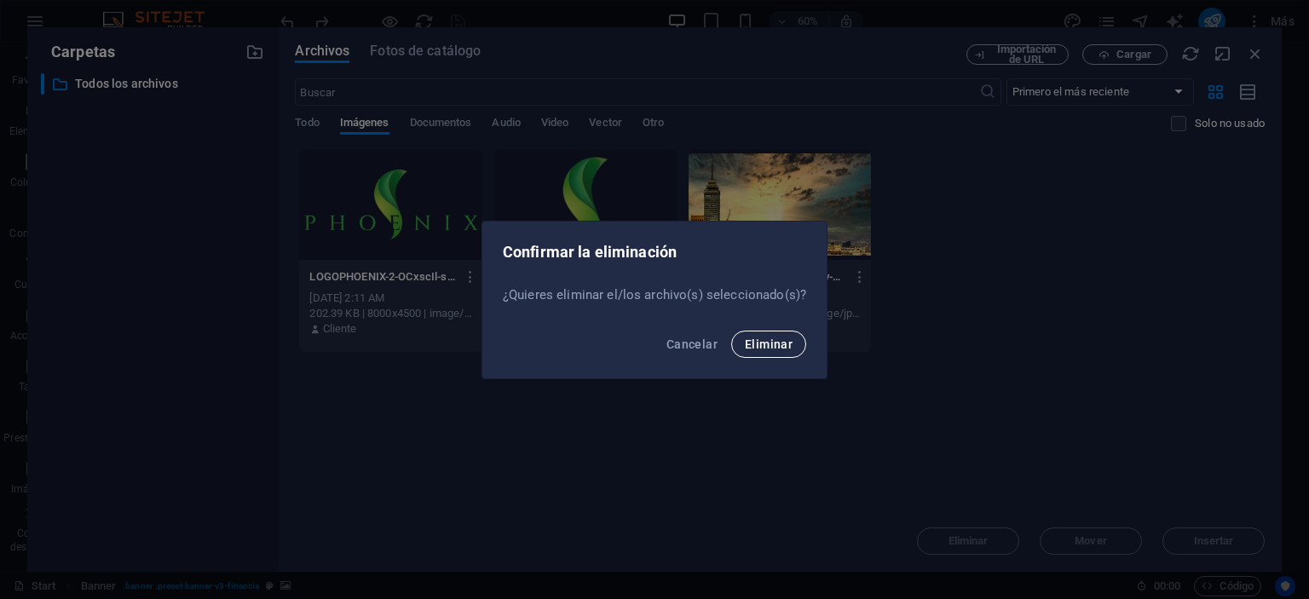
click at [776, 348] on span "Eliminar" at bounding box center [769, 344] width 48 height 14
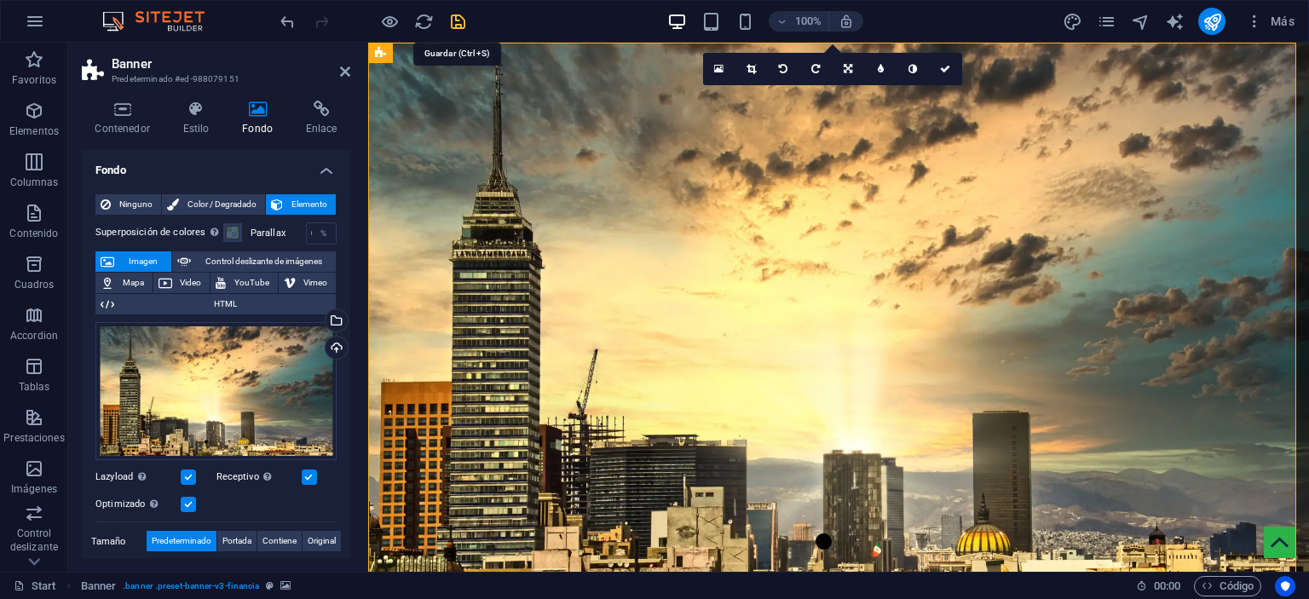
click at [459, 13] on icon "save" at bounding box center [458, 22] width 20 height 20
checkbox input "false"
